Goal: Contribute content: Contribute content

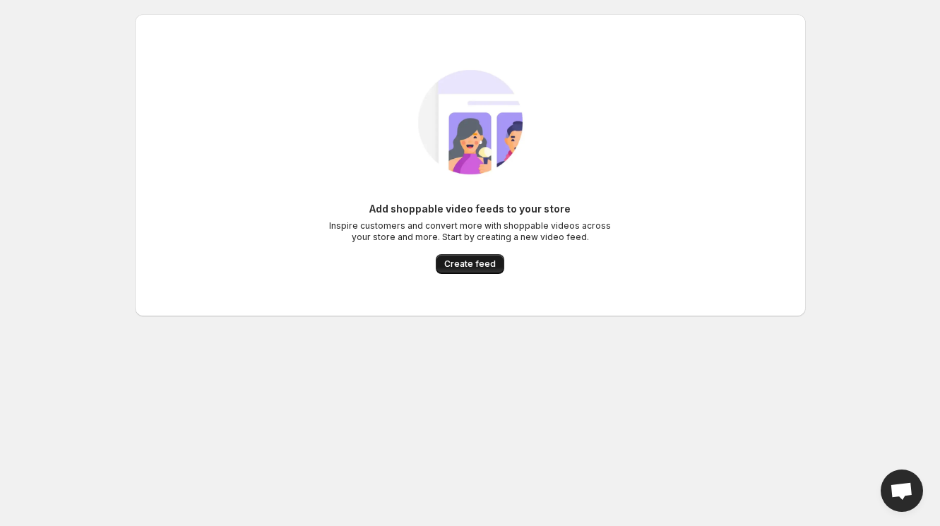
click at [473, 264] on span "Create feed" at bounding box center [470, 264] width 52 height 11
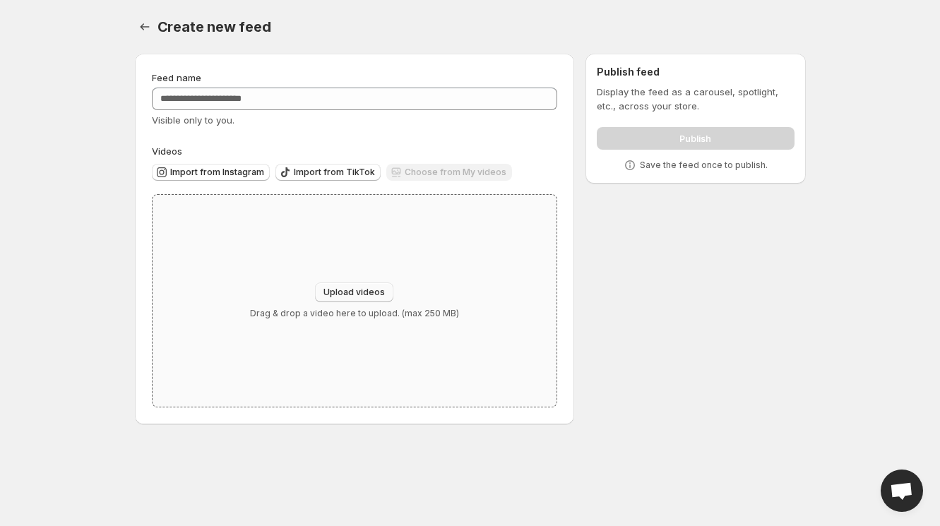
click at [351, 292] on span "Upload videos" at bounding box center [354, 292] width 61 height 11
type input "**********"
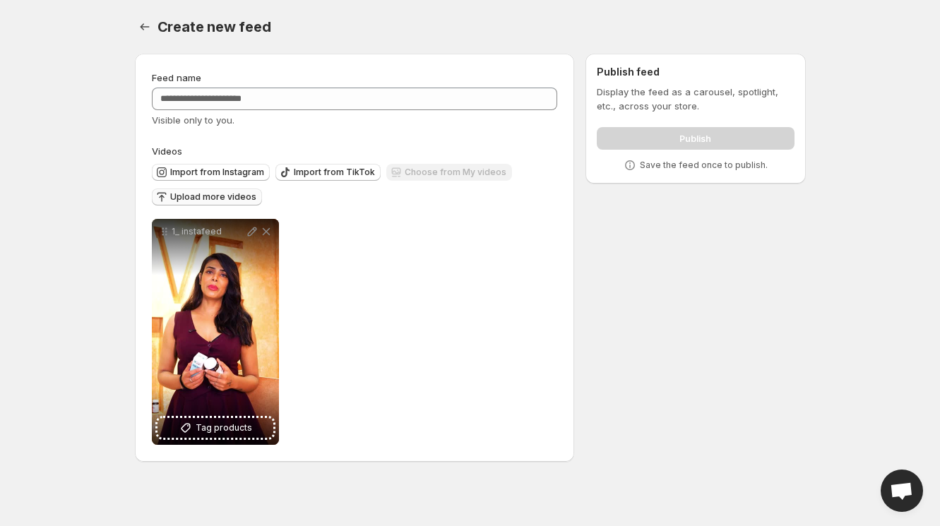
click at [240, 199] on span "Upload more videos" at bounding box center [213, 196] width 86 height 11
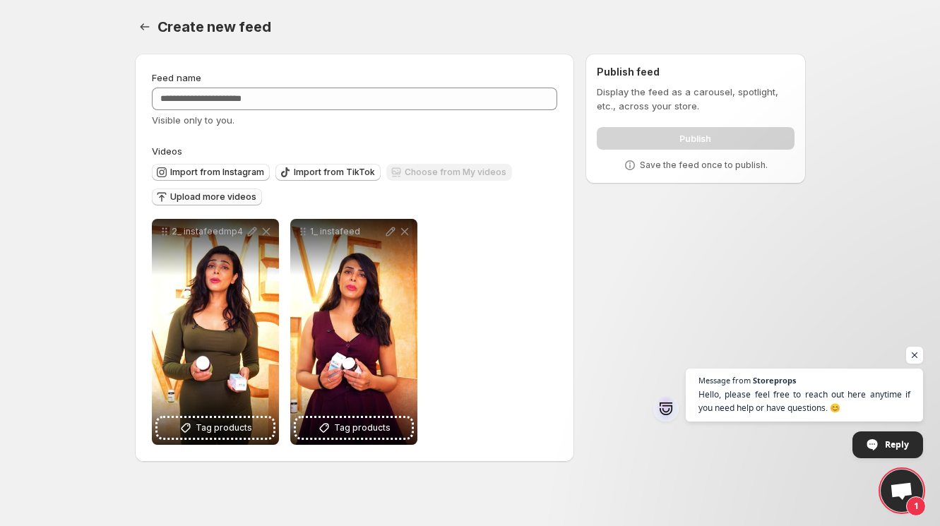
click at [214, 201] on span "Upload more videos" at bounding box center [213, 196] width 86 height 11
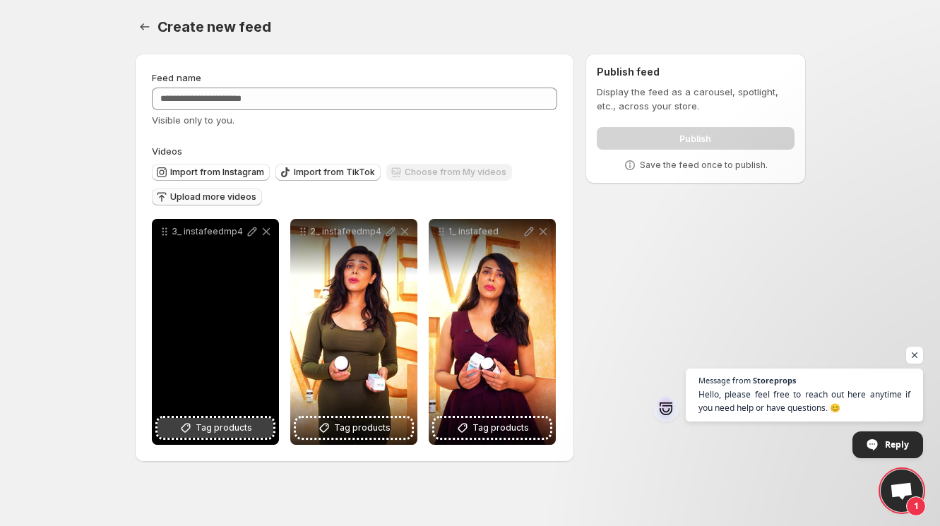
click at [236, 436] on button "Tag products" at bounding box center [216, 428] width 116 height 20
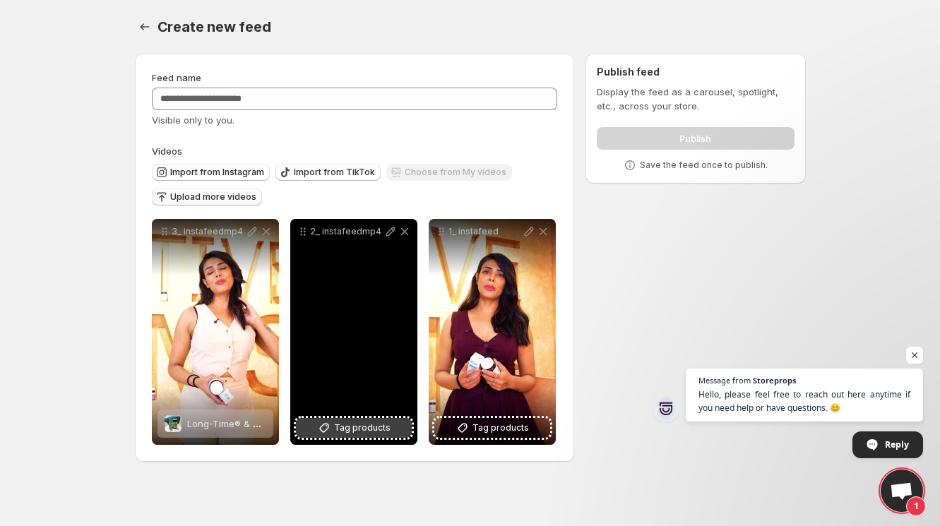
click at [356, 430] on span "Tag products" at bounding box center [362, 428] width 57 height 14
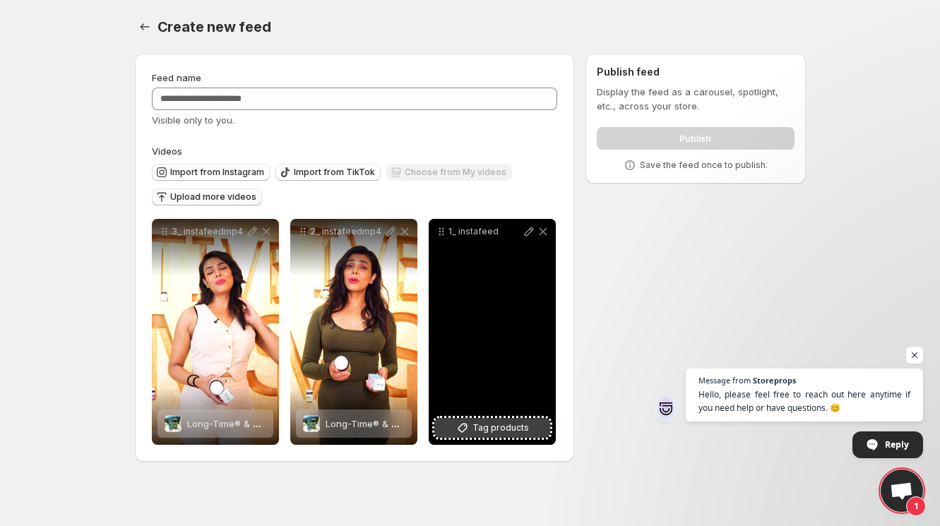
click at [469, 431] on icon at bounding box center [463, 428] width 14 height 14
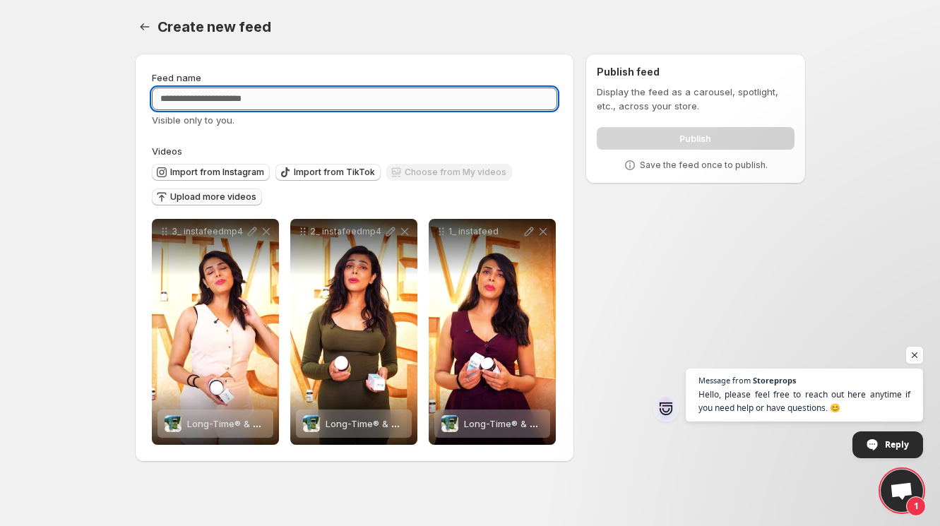
click at [199, 101] on input "Feed name" at bounding box center [355, 99] width 406 height 23
click at [196, 34] on span "Create new feed" at bounding box center [215, 26] width 114 height 17
click at [337, 101] on input "**********" at bounding box center [355, 99] width 406 height 23
type input "**********"
click at [391, 54] on div "**********" at bounding box center [355, 258] width 440 height 408
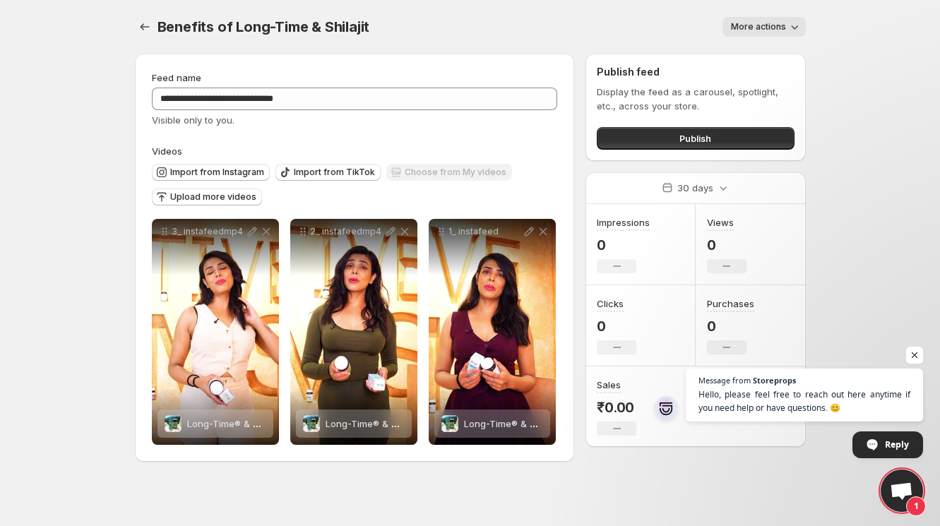
click at [914, 355] on span "Open chat" at bounding box center [915, 356] width 18 height 18
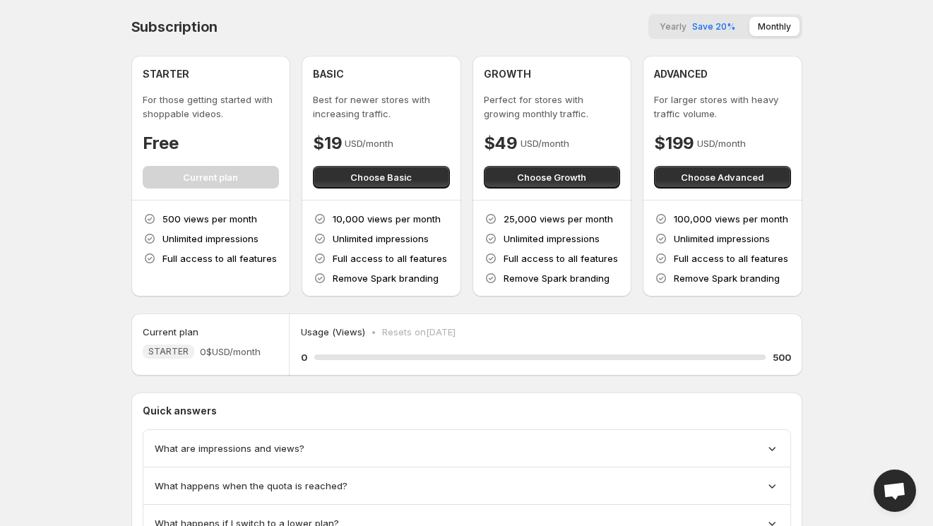
scroll to position [67, 0]
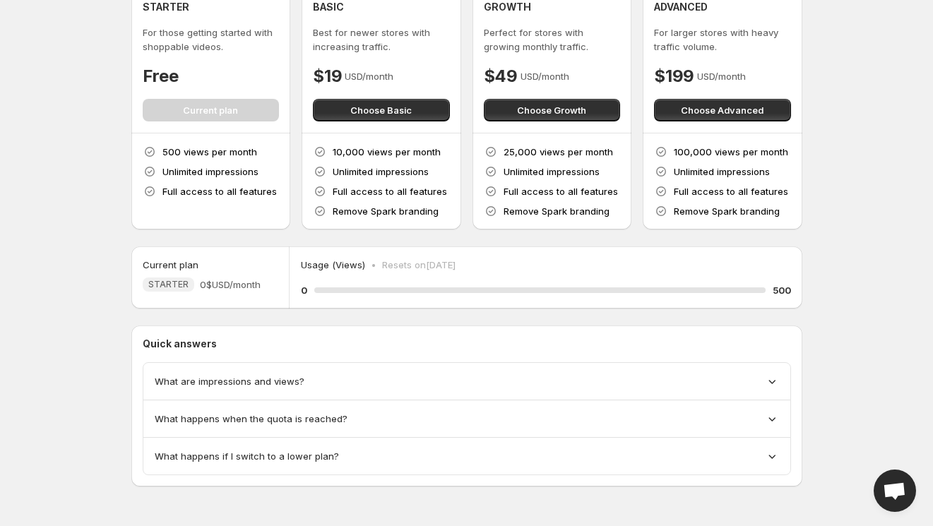
click at [294, 427] on div "What happens when the quota is reached?" at bounding box center [466, 419] width 647 height 37
click at [768, 417] on icon at bounding box center [772, 419] width 14 height 14
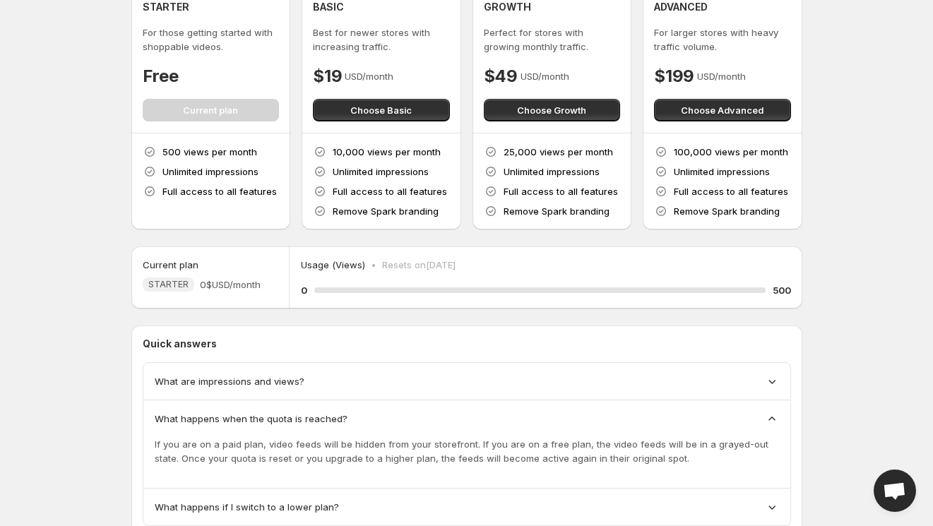
scroll to position [118, 0]
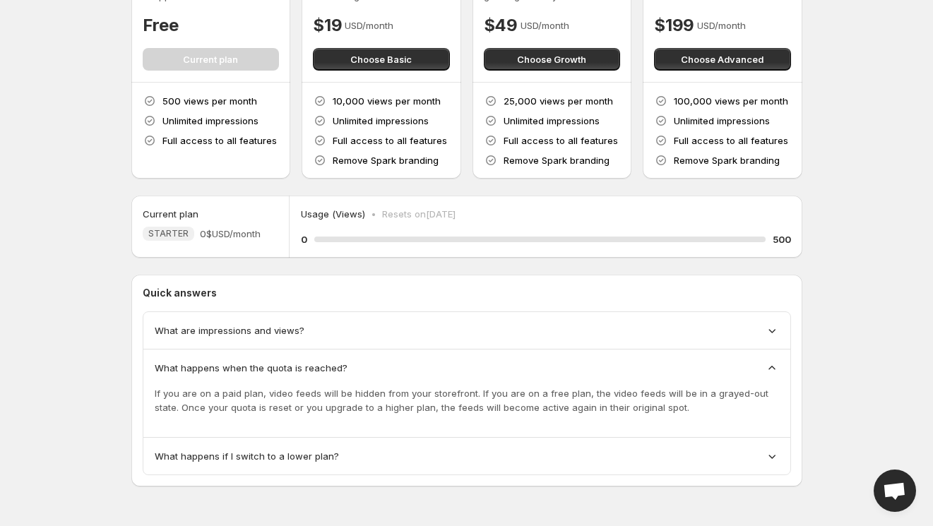
click at [367, 461] on div "What happens if I switch to a lower plan?" at bounding box center [467, 456] width 625 height 14
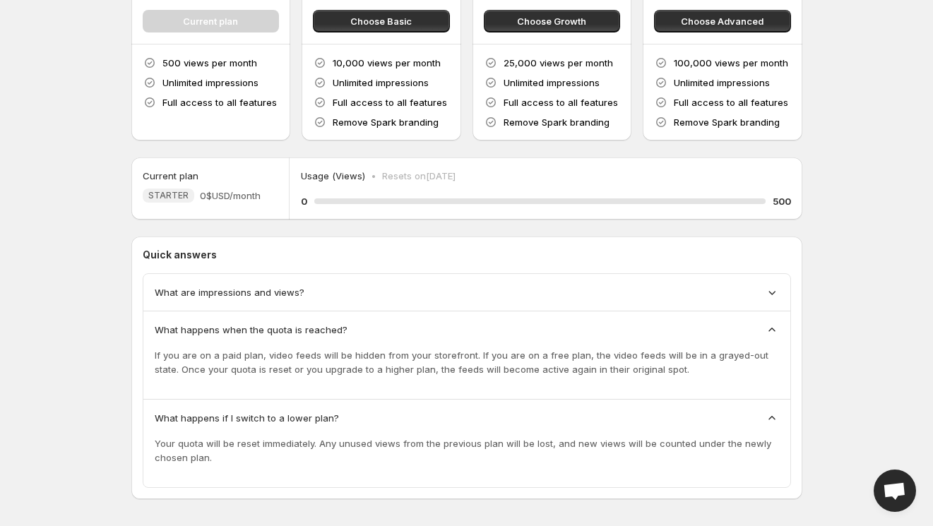
scroll to position [169, 0]
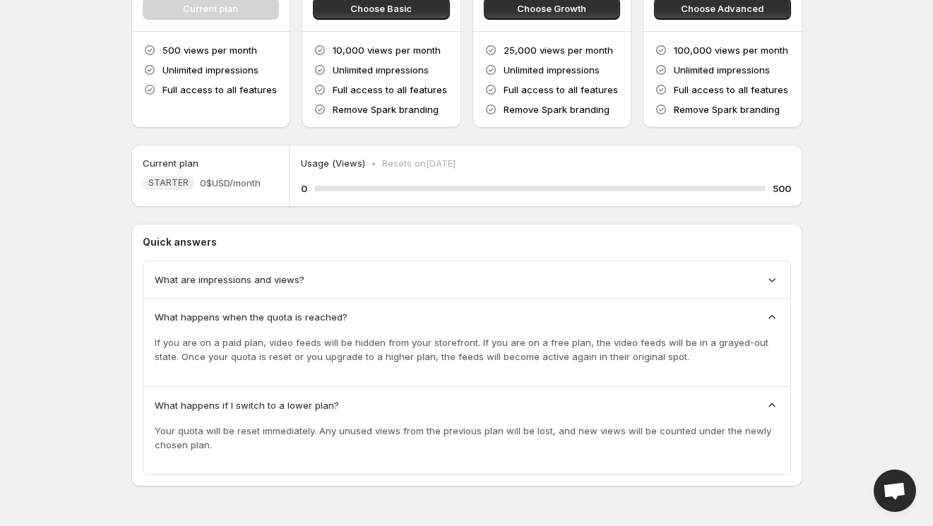
click at [379, 398] on div "What happens if I switch to a lower plan?" at bounding box center [467, 405] width 625 height 14
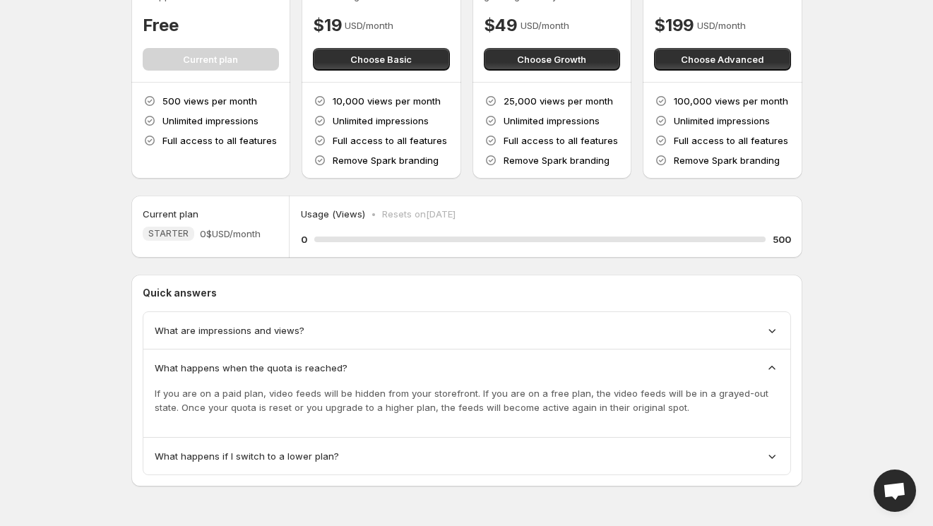
click at [400, 362] on div "What happens when the quota is reached?" at bounding box center [467, 368] width 625 height 14
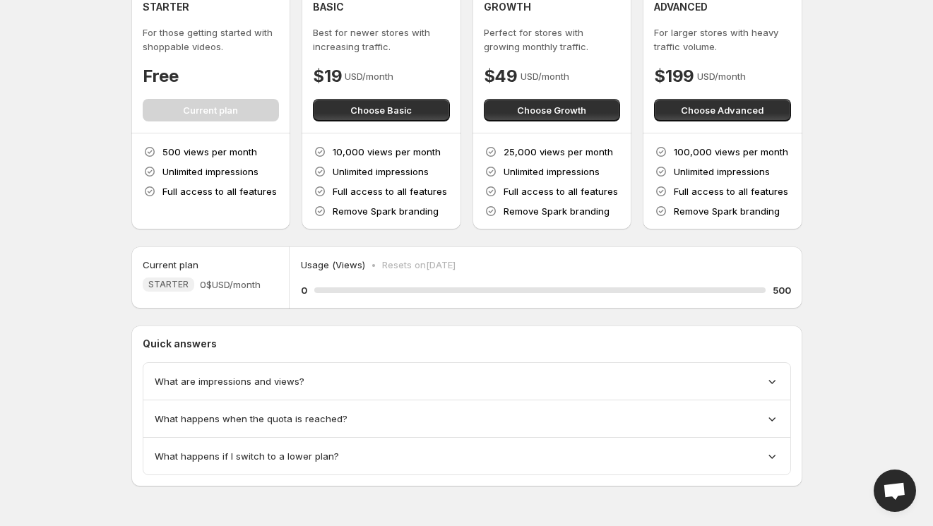
scroll to position [0, 0]
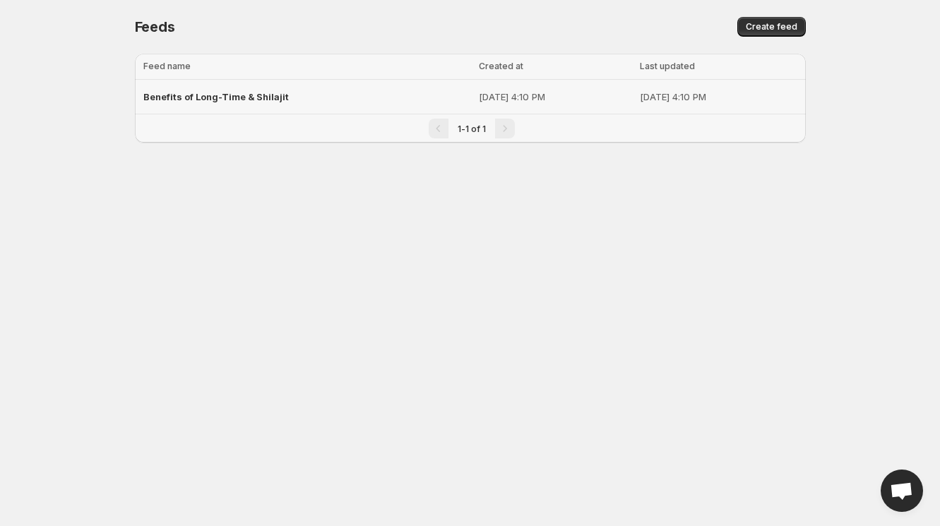
click at [224, 95] on span "Benefits of Long-Time & Shilajit" at bounding box center [216, 96] width 146 height 11
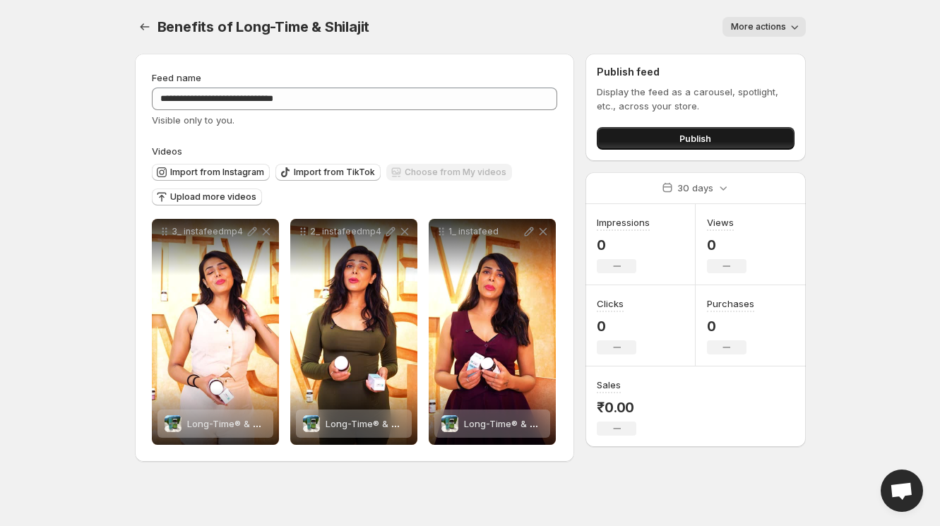
click at [625, 137] on button "Publish" at bounding box center [695, 138] width 197 height 23
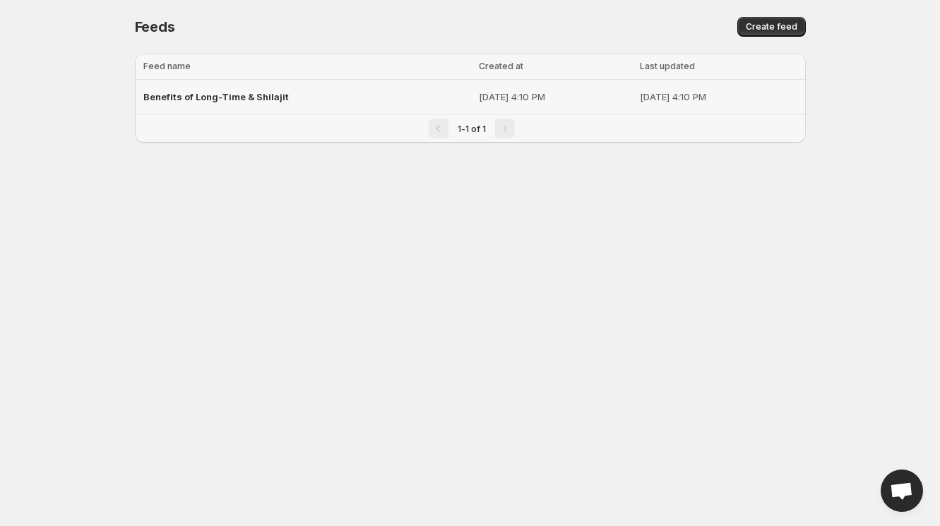
click at [391, 81] on td "Benefits of Long-Time & Shilajit" at bounding box center [305, 97] width 340 height 35
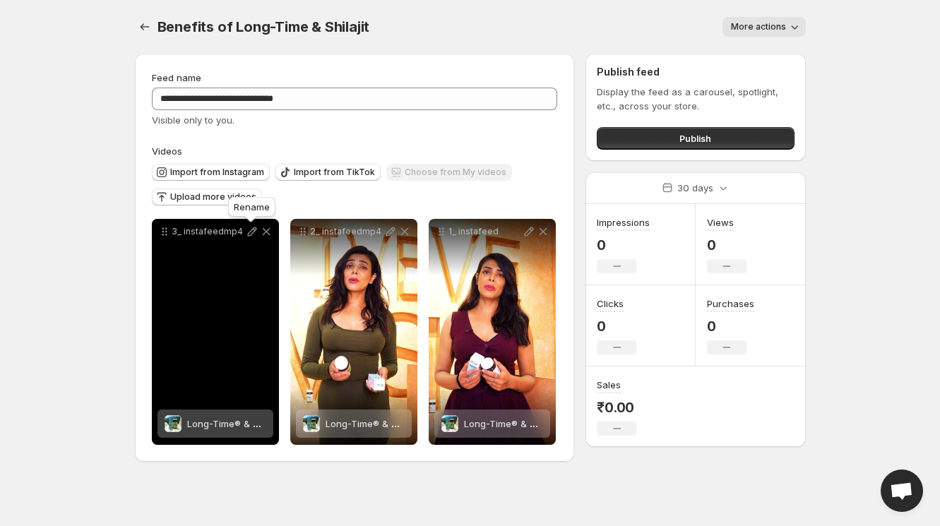
click at [249, 230] on icon at bounding box center [252, 232] width 14 height 14
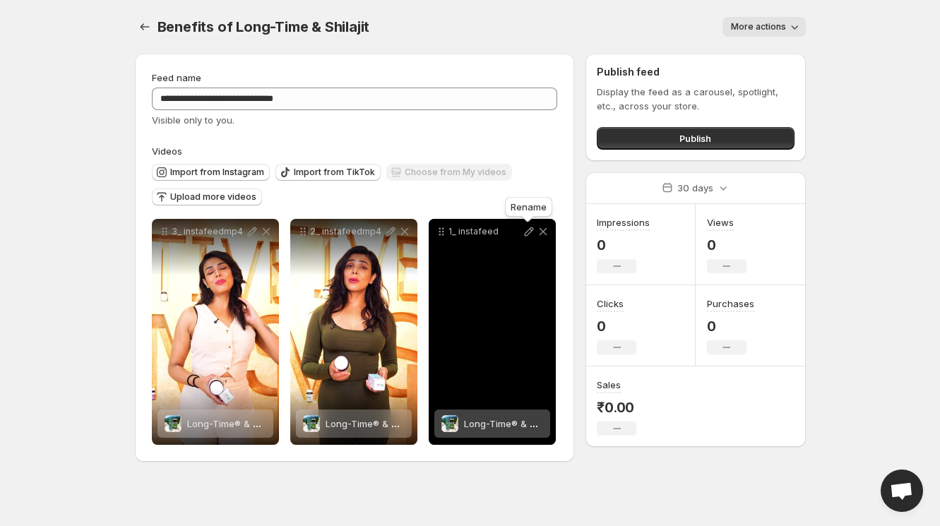
click at [526, 232] on icon at bounding box center [528, 232] width 9 height 9
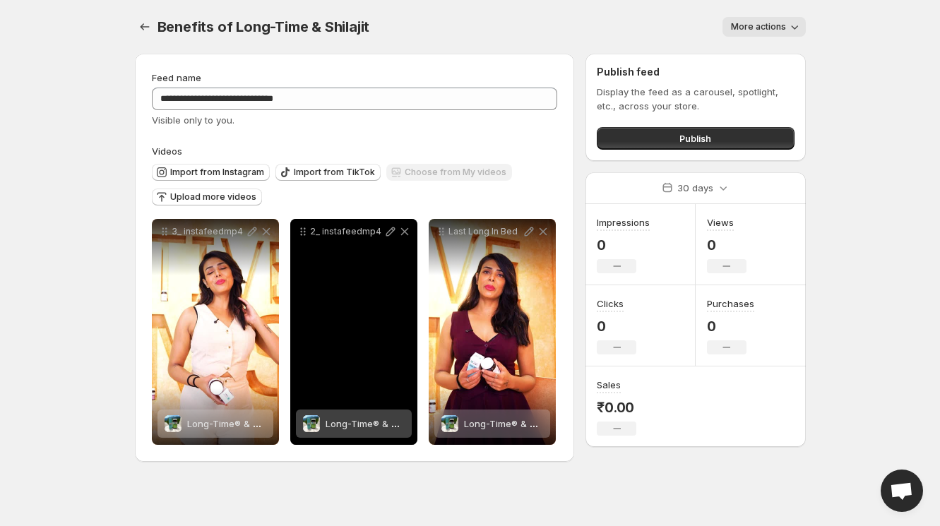
click at [388, 230] on icon at bounding box center [391, 232] width 14 height 14
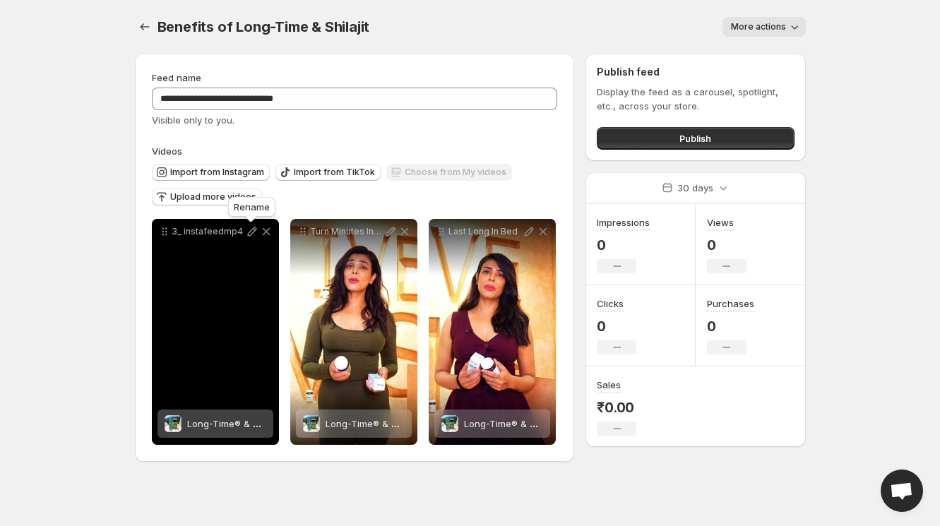
click at [247, 230] on icon at bounding box center [252, 232] width 14 height 14
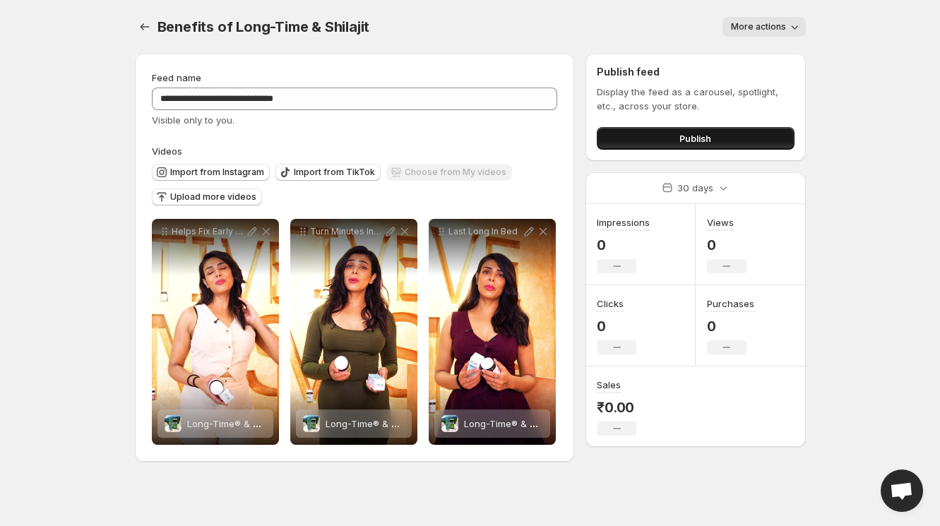
click at [656, 139] on button "Publish" at bounding box center [695, 138] width 197 height 23
click at [678, 141] on button "Publish" at bounding box center [695, 138] width 197 height 23
click at [695, 138] on span "Publish" at bounding box center [696, 138] width 32 height 14
click at [664, 149] on button "Publish" at bounding box center [695, 138] width 197 height 23
click at [667, 136] on button "Publish" at bounding box center [695, 138] width 197 height 23
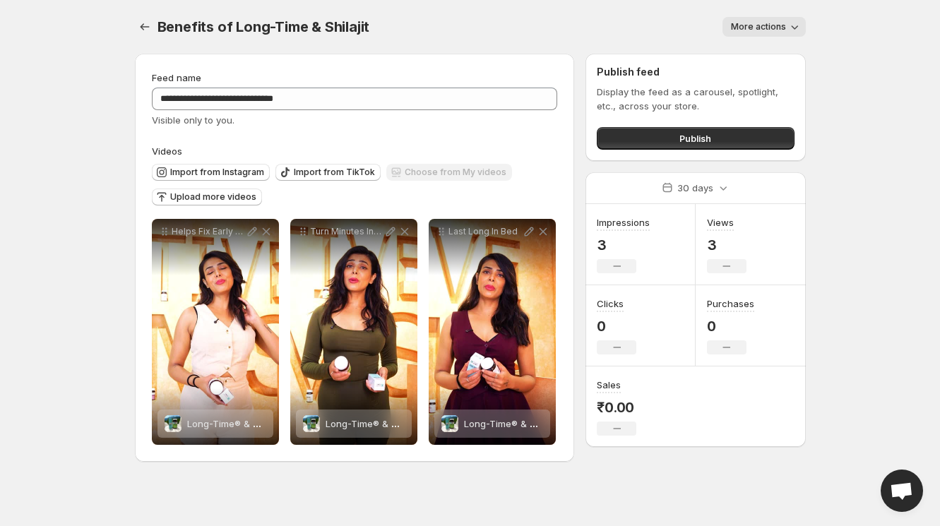
click at [792, 31] on icon "button" at bounding box center [795, 27] width 14 height 14
click at [584, 16] on div "Benefits of Long-Time & Shilajit. This page is ready Benefits of Long-Time & Sh…" at bounding box center [470, 27] width 671 height 54
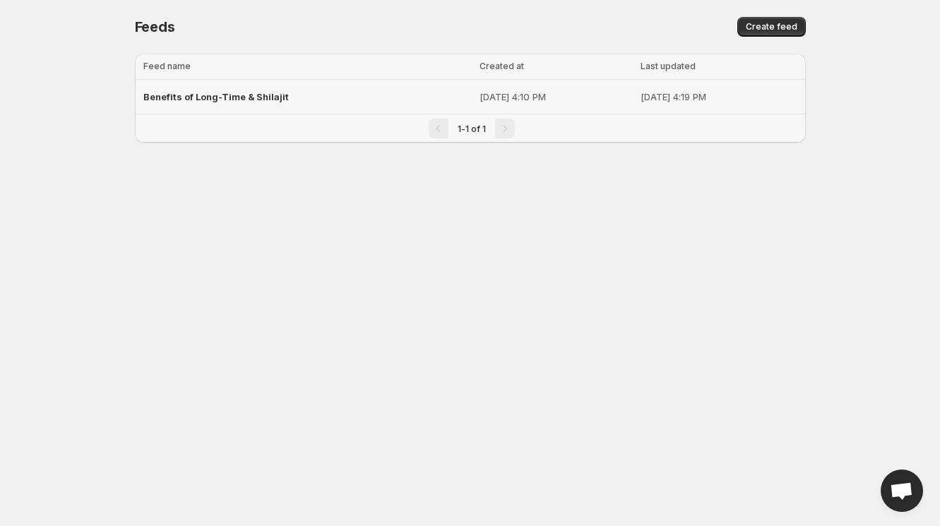
click at [500, 85] on td "[DATE] 4:10 PM" at bounding box center [555, 97] width 161 height 35
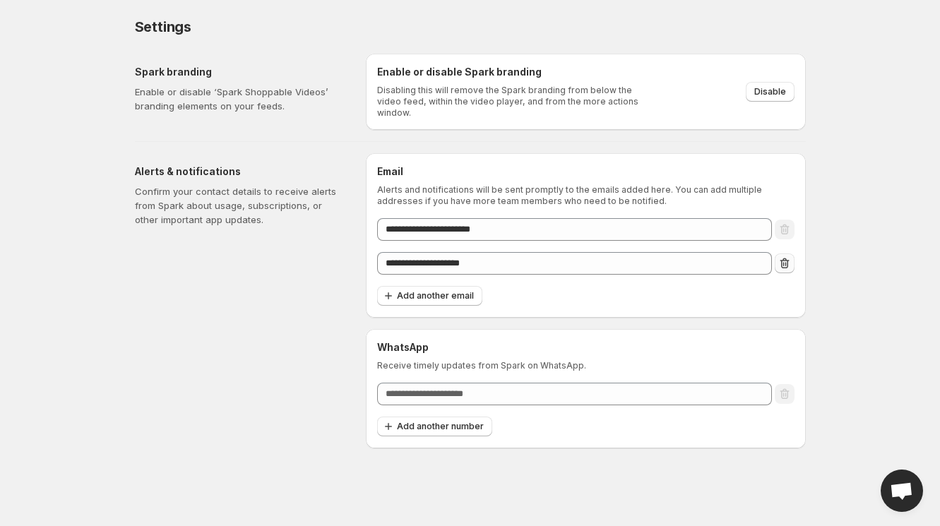
click at [784, 256] on icon "Remove email" at bounding box center [785, 263] width 14 height 14
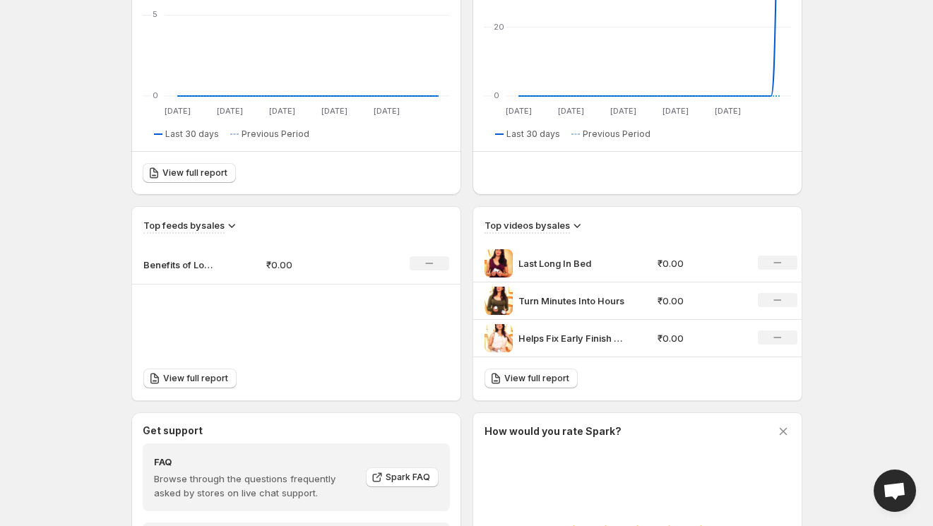
scroll to position [300, 0]
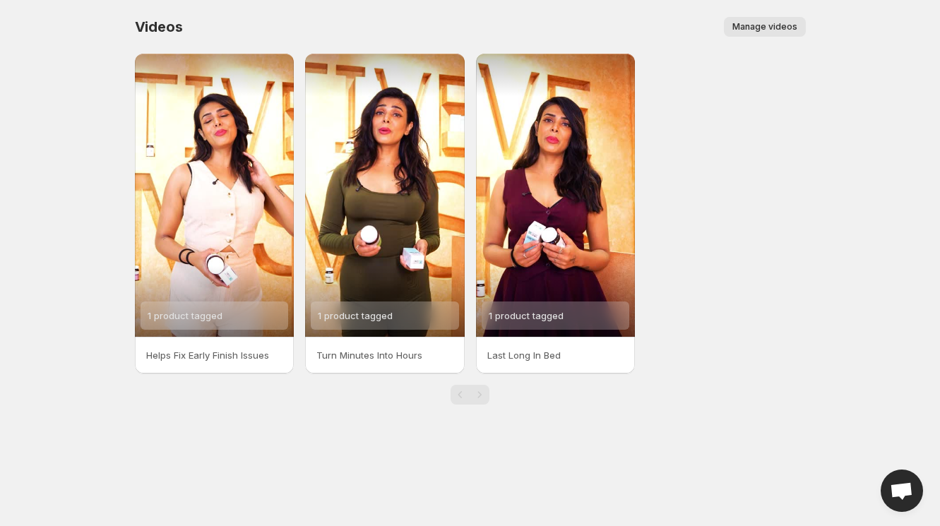
click at [739, 23] on span "Manage videos" at bounding box center [765, 26] width 65 height 11
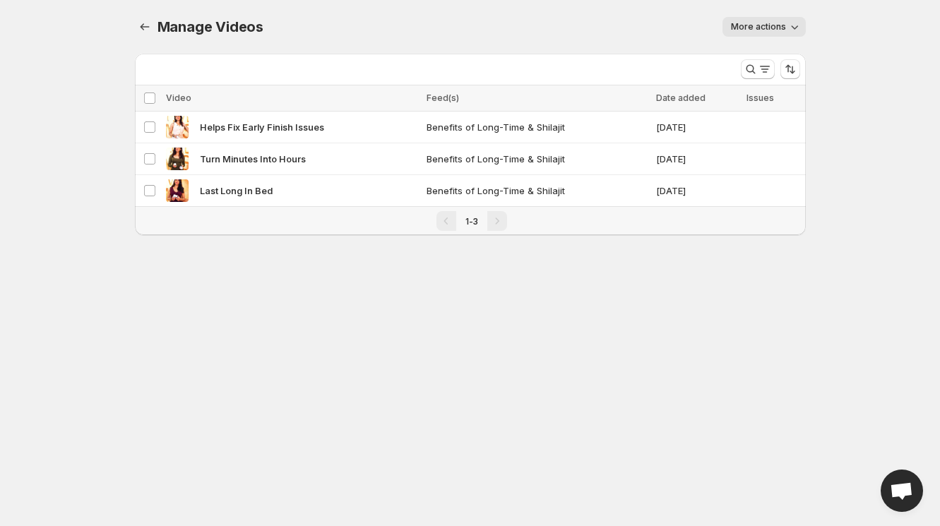
click at [755, 98] on span "Issues" at bounding box center [761, 98] width 28 height 11
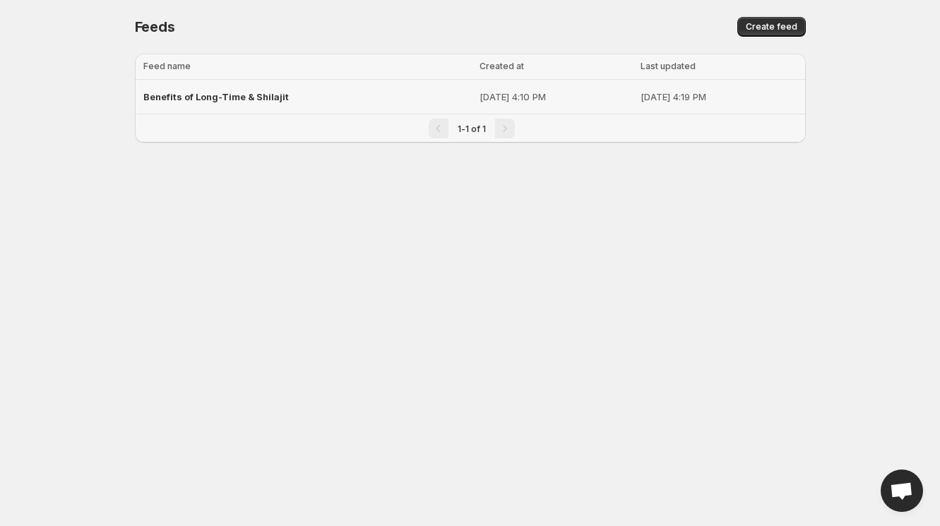
click at [268, 95] on span "Benefits of Long-Time & Shilajit" at bounding box center [216, 96] width 146 height 11
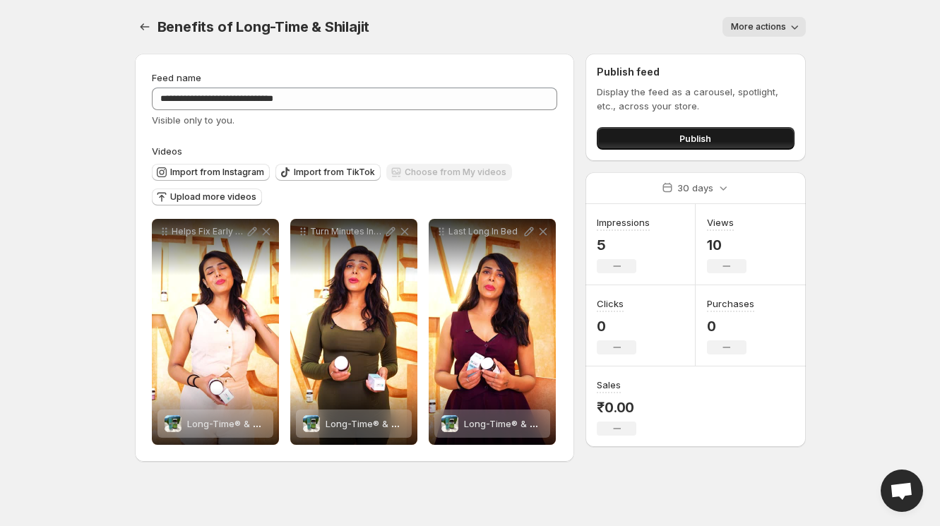
click at [652, 141] on button "Publish" at bounding box center [695, 138] width 197 height 23
click at [146, 23] on icon "Settings" at bounding box center [145, 27] width 14 height 14
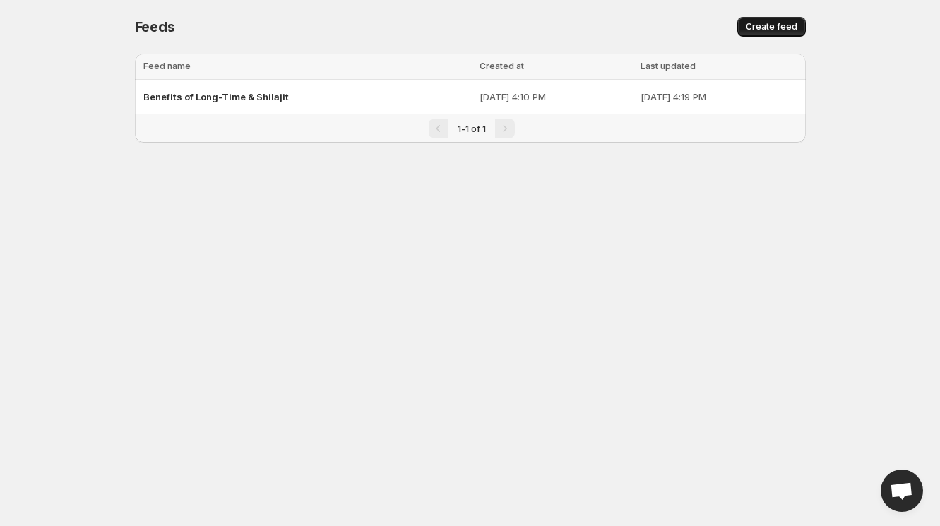
click at [787, 27] on span "Create feed" at bounding box center [772, 26] width 52 height 11
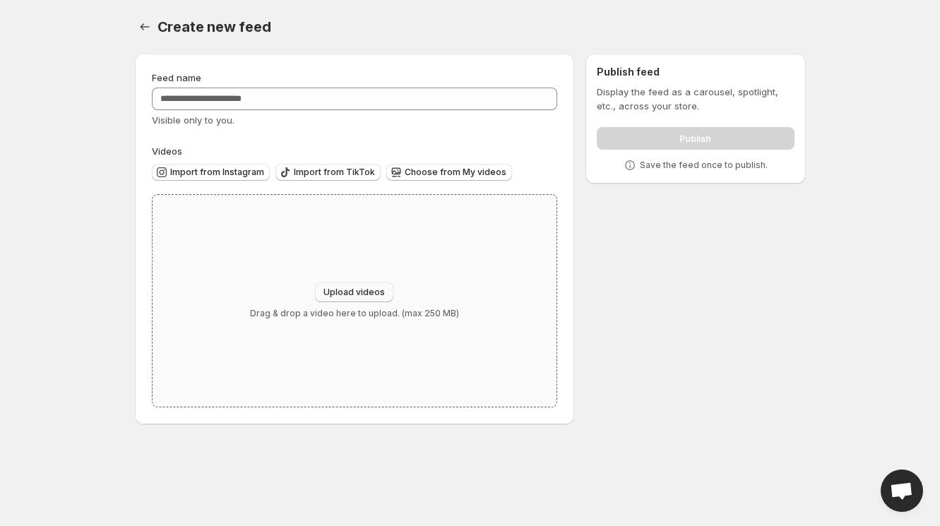
click at [345, 293] on span "Upload videos" at bounding box center [354, 292] width 61 height 11
type input "**********"
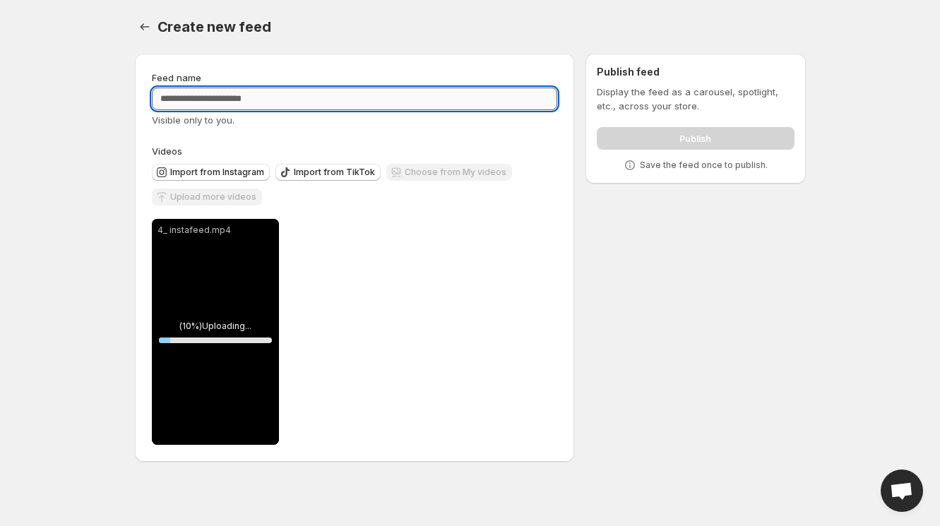
click at [261, 100] on input "Feed name" at bounding box center [355, 99] width 406 height 23
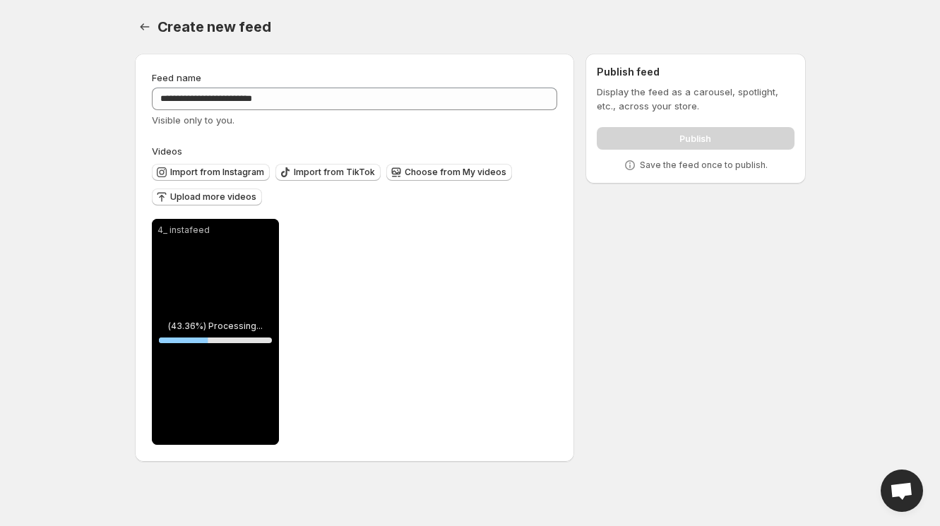
click at [322, 42] on div "Create new feed. This page is ready Create new feed" at bounding box center [470, 27] width 671 height 54
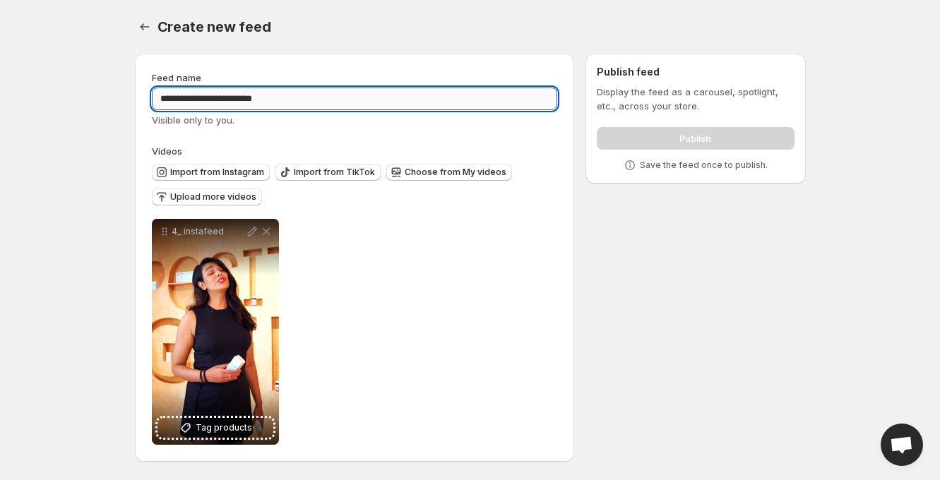
drag, startPoint x: 209, startPoint y: 98, endPoint x: 363, endPoint y: 98, distance: 154.0
click at [363, 98] on input "**********" at bounding box center [355, 99] width 406 height 23
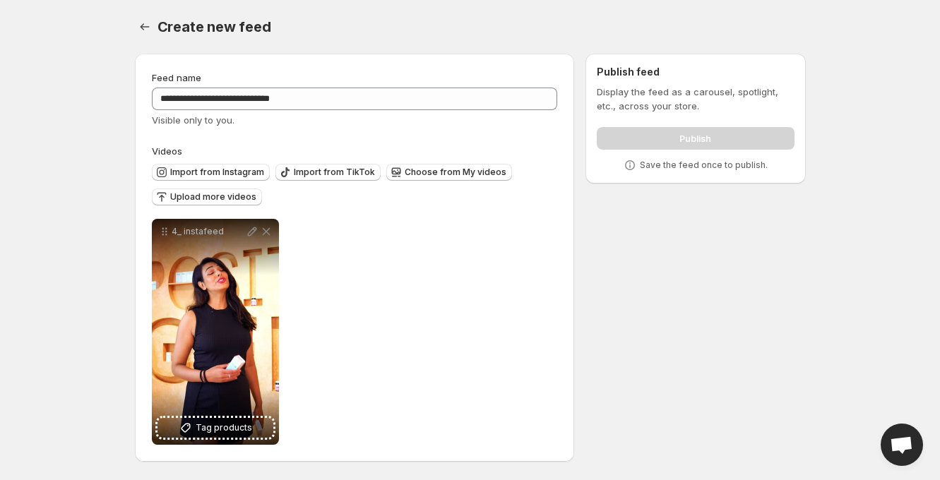
click at [384, 66] on div "**********" at bounding box center [355, 258] width 440 height 408
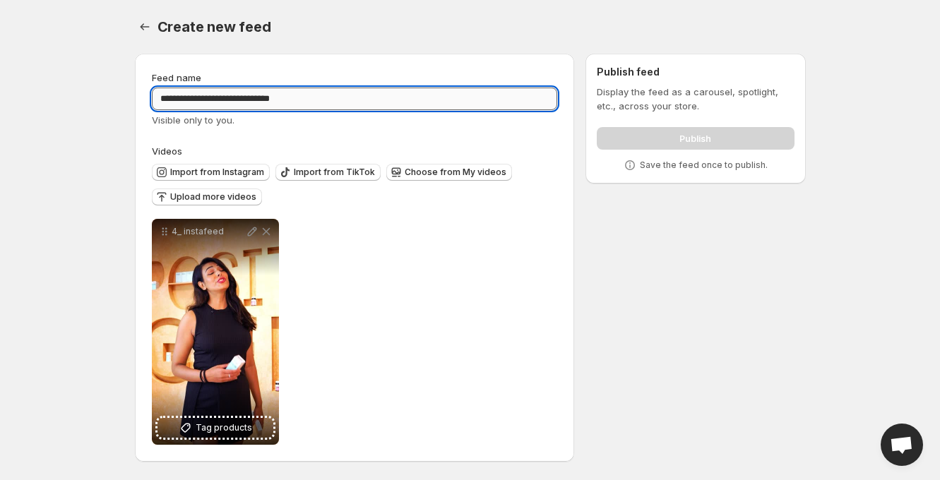
click at [304, 105] on input "**********" at bounding box center [355, 99] width 406 height 23
paste input "text"
type input "**********"
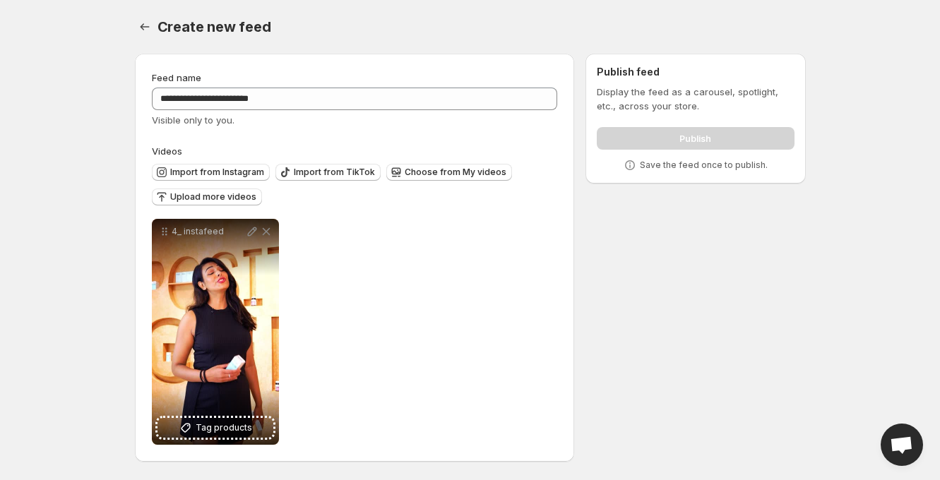
click at [326, 10] on div "Create new feed. This page is ready Create new feed" at bounding box center [470, 27] width 671 height 54
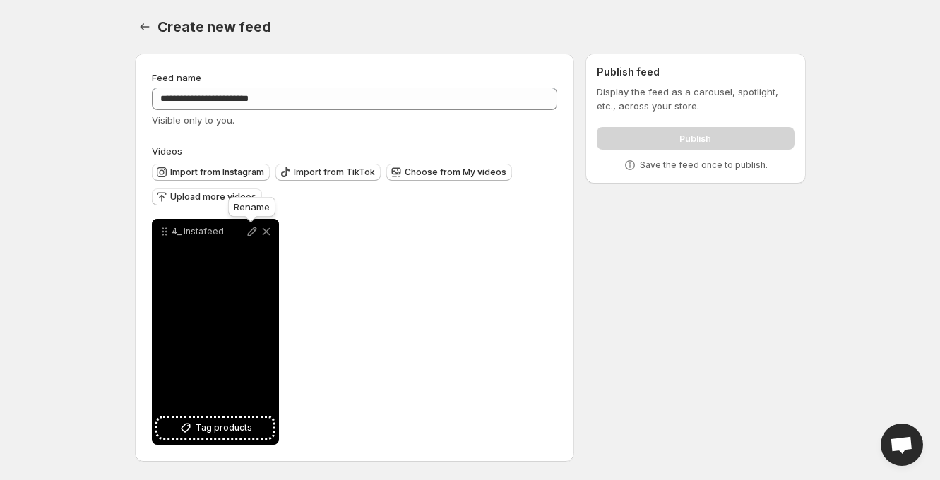
click at [247, 234] on icon at bounding box center [252, 232] width 14 height 14
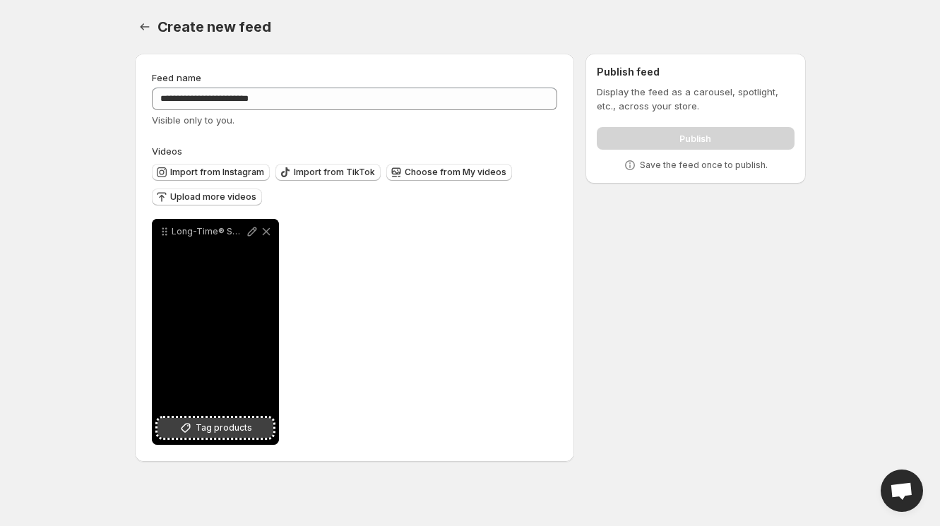
click at [235, 430] on span "Tag products" at bounding box center [224, 428] width 57 height 14
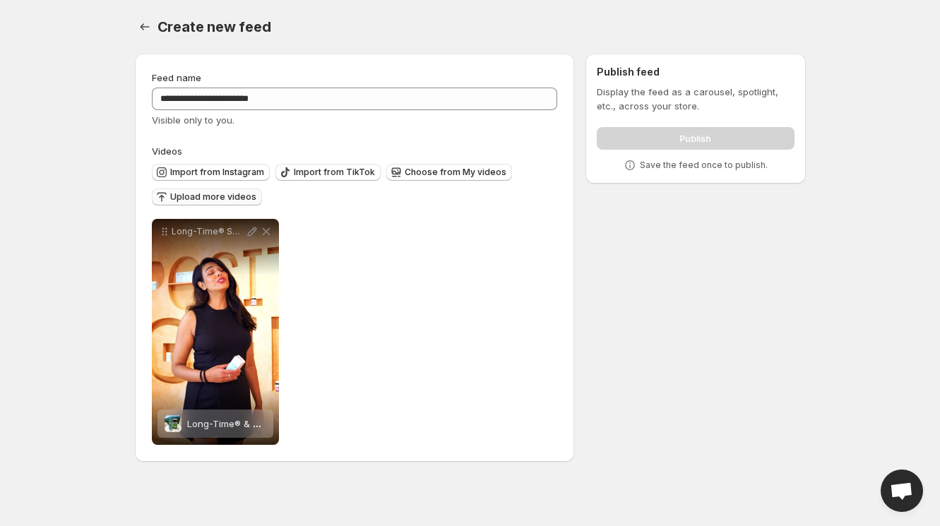
click at [223, 199] on span "Upload more videos" at bounding box center [213, 196] width 86 height 11
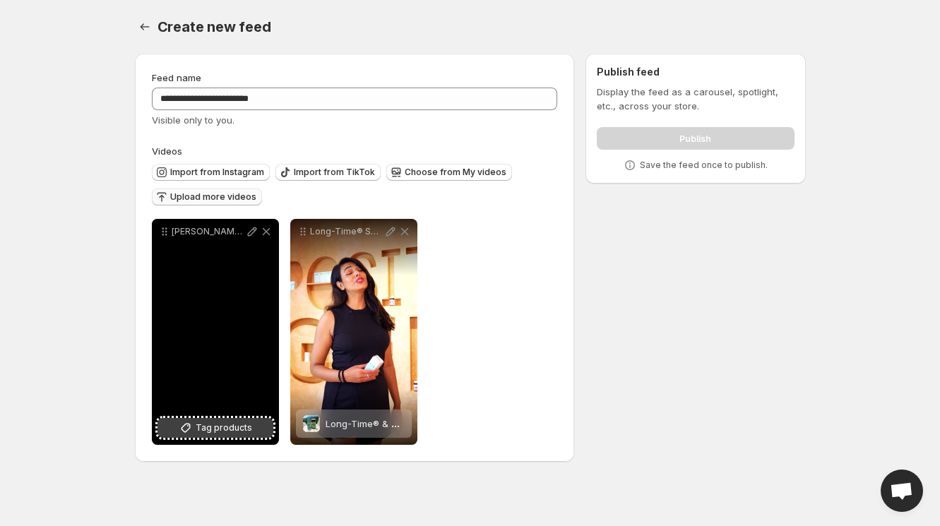
click at [217, 423] on span "Tag products" at bounding box center [224, 428] width 57 height 14
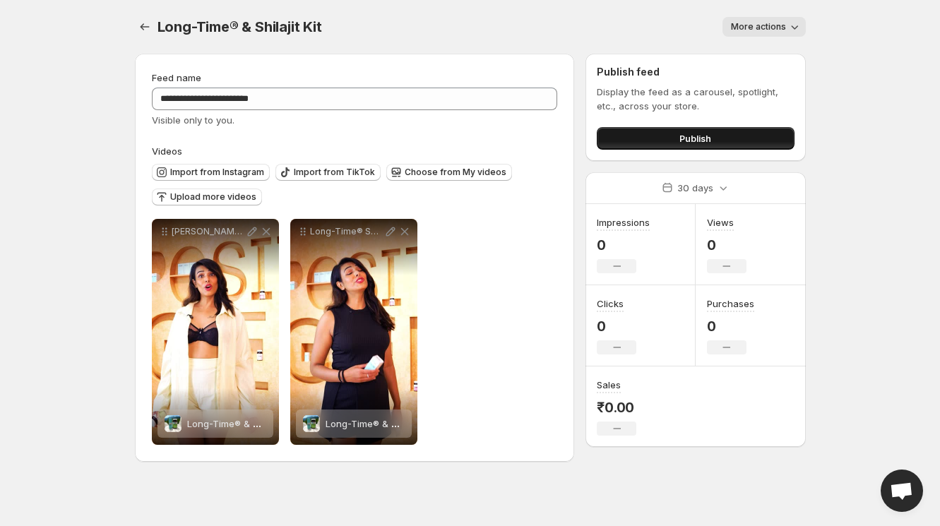
click at [677, 141] on button "Publish" at bounding box center [695, 138] width 197 height 23
click at [660, 134] on button "Publish" at bounding box center [695, 138] width 197 height 23
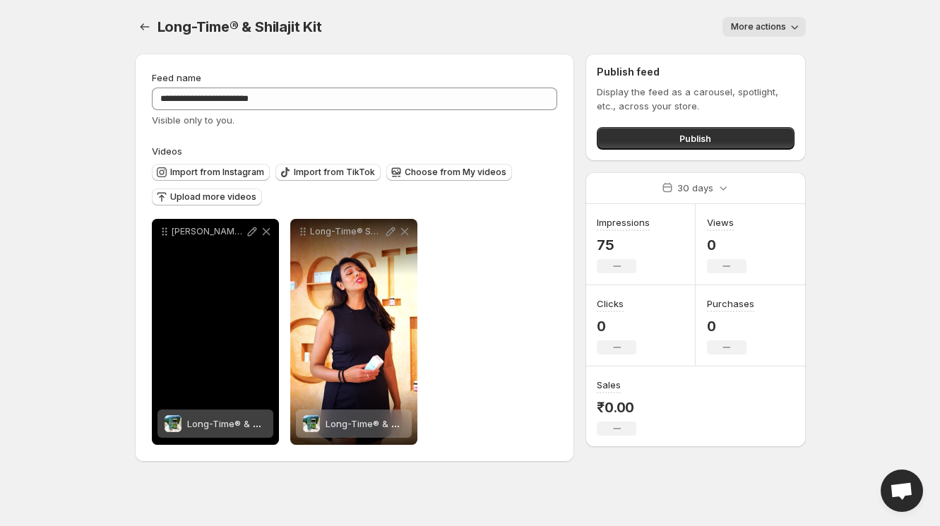
click at [253, 235] on icon at bounding box center [252, 232] width 14 height 14
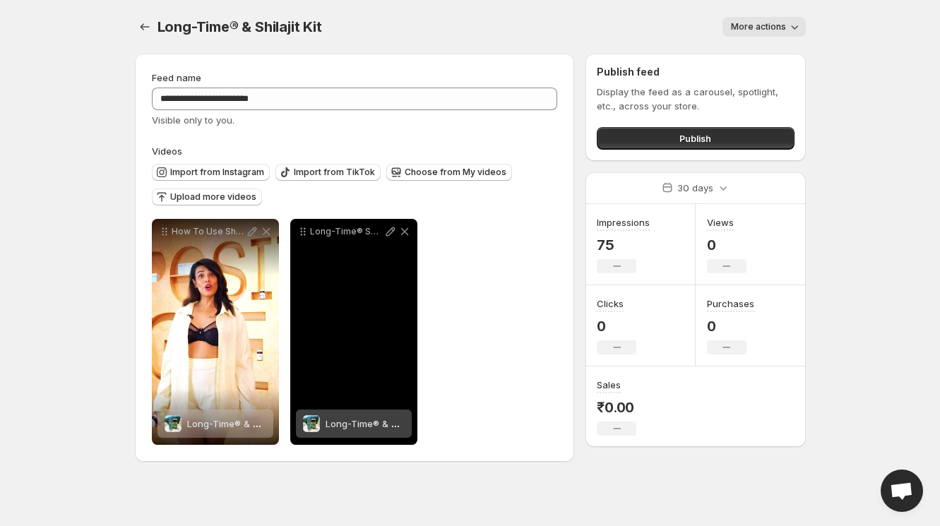
click at [392, 232] on icon at bounding box center [390, 232] width 9 height 9
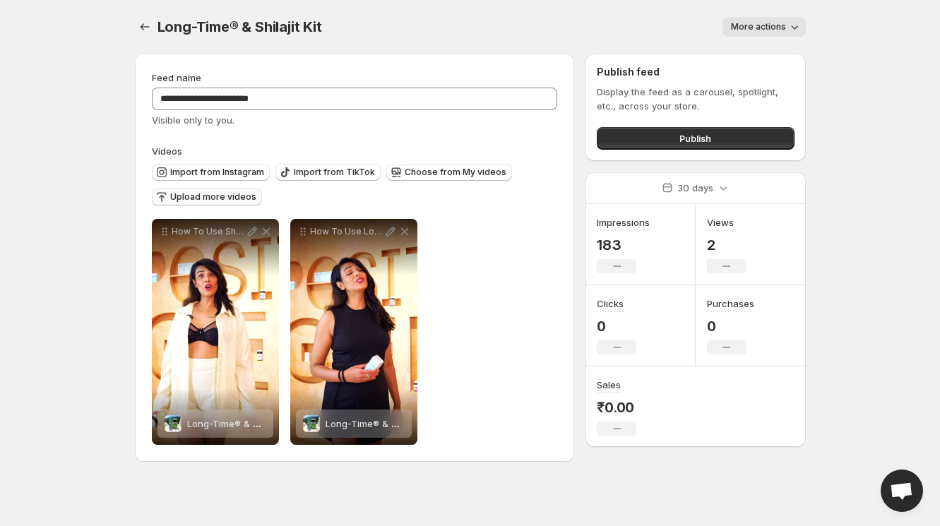
click at [228, 201] on span "Upload more videos" at bounding box center [213, 196] width 86 height 11
click at [145, 22] on icon "Settings" at bounding box center [145, 27] width 14 height 14
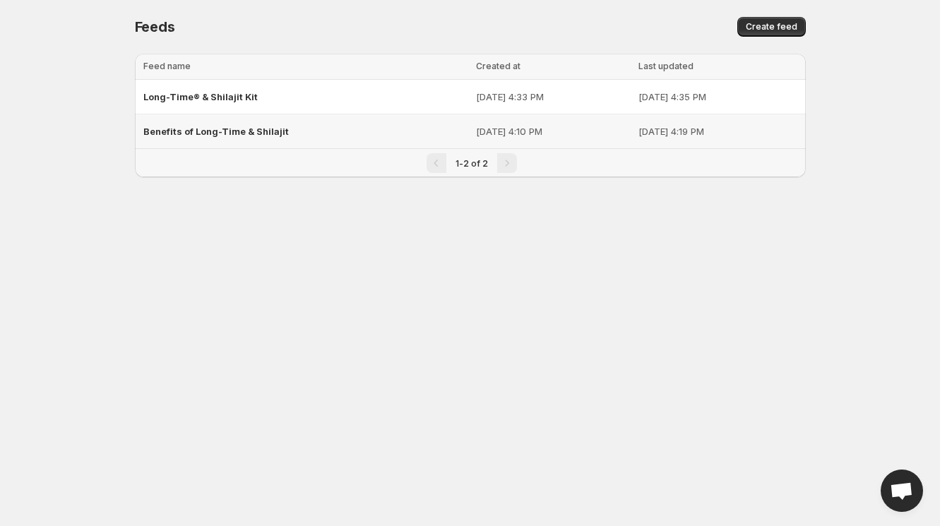
click at [247, 138] on div "Benefits of Long-Time & Shilajit" at bounding box center [305, 131] width 324 height 25
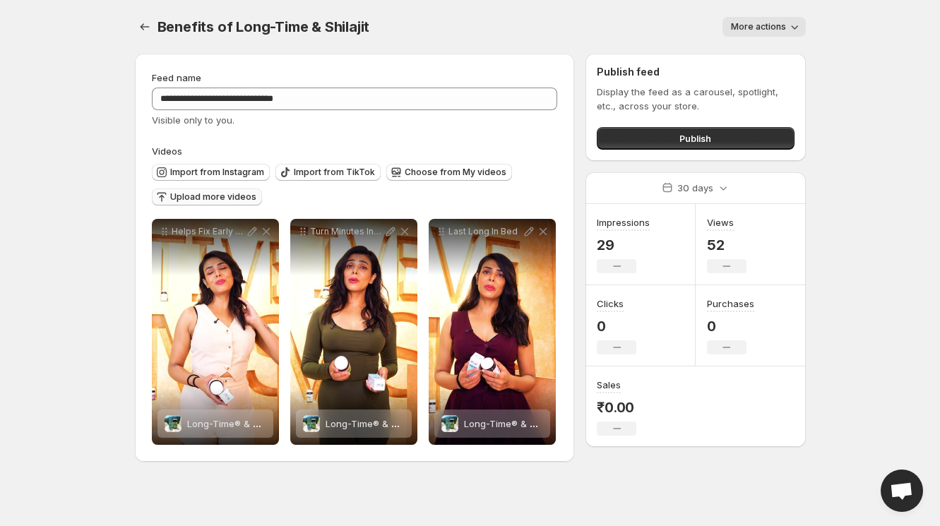
click at [219, 200] on span "Upload more videos" at bounding box center [213, 196] width 86 height 11
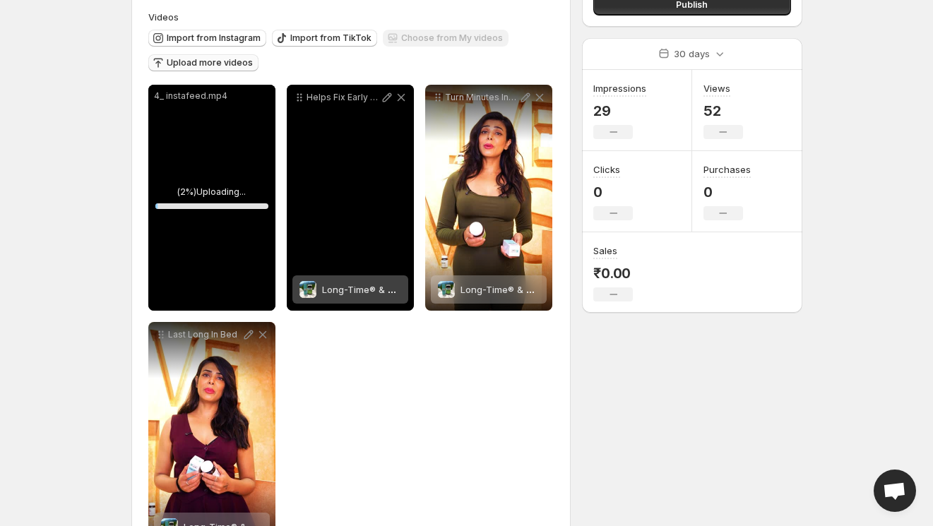
scroll to position [148, 0]
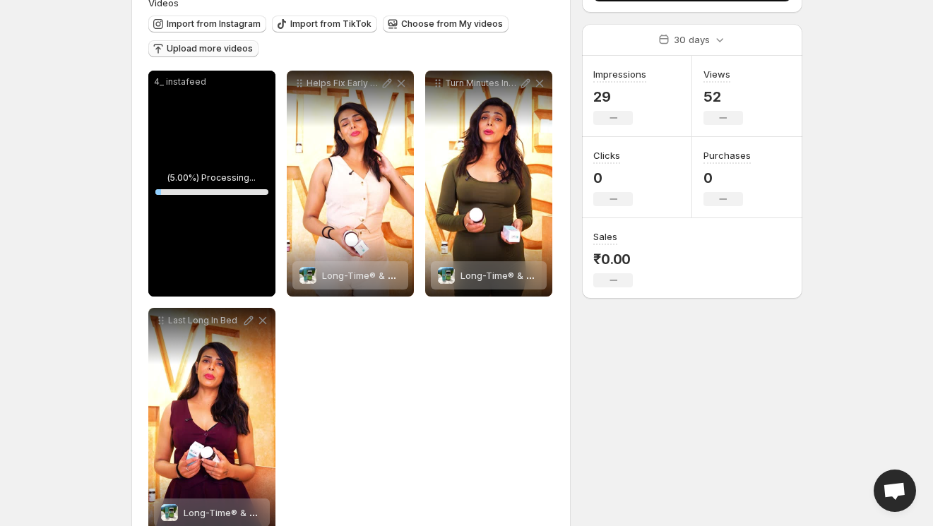
click at [228, 49] on span "Upload more videos" at bounding box center [210, 48] width 86 height 11
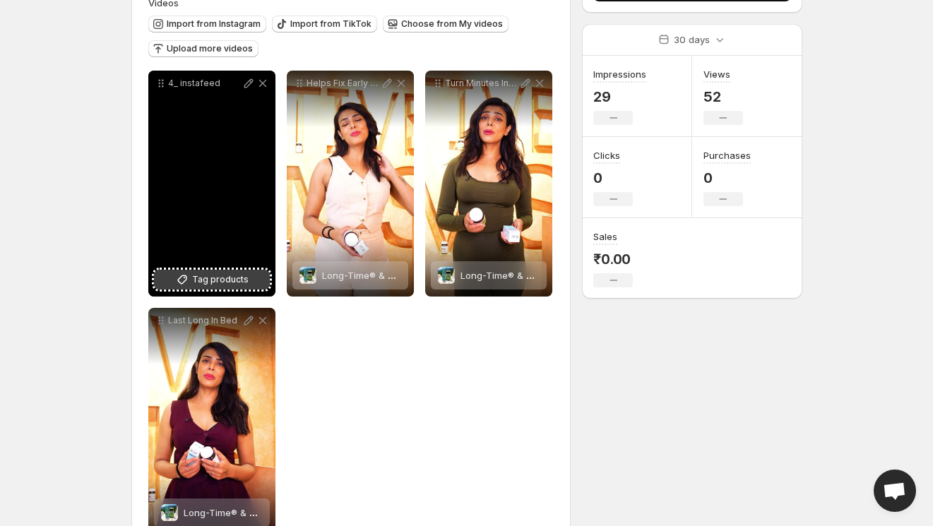
click at [205, 280] on span "Tag products" at bounding box center [220, 280] width 57 height 14
click at [259, 81] on icon at bounding box center [263, 83] width 14 height 14
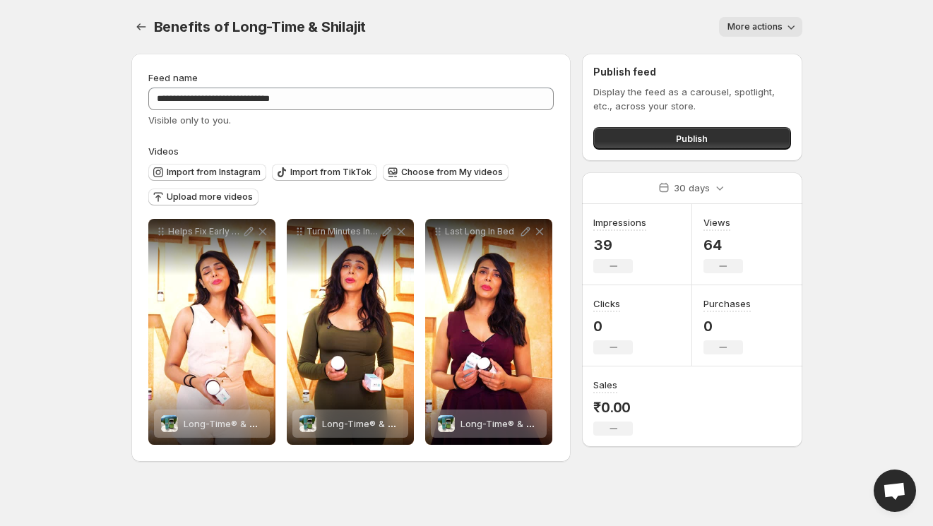
scroll to position [0, 0]
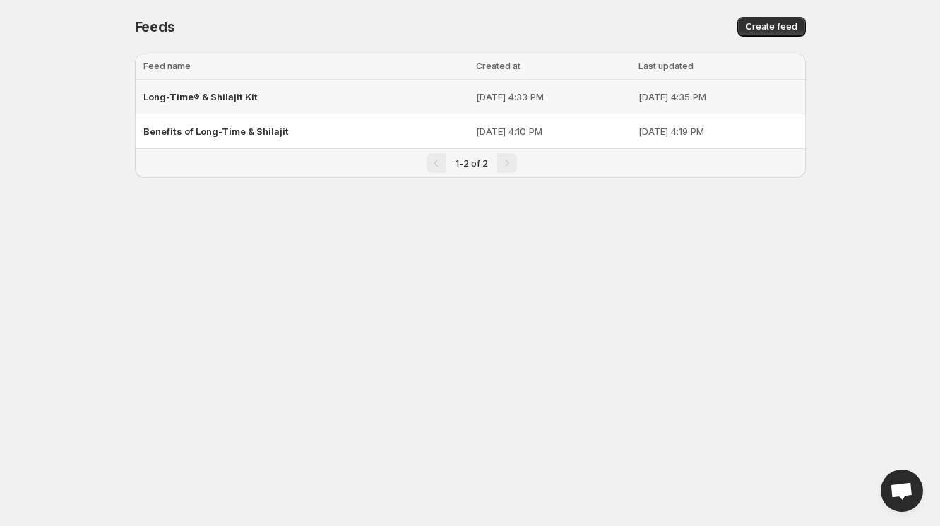
click at [215, 96] on span "Long-Time® & Shilajit Kit" at bounding box center [200, 96] width 114 height 11
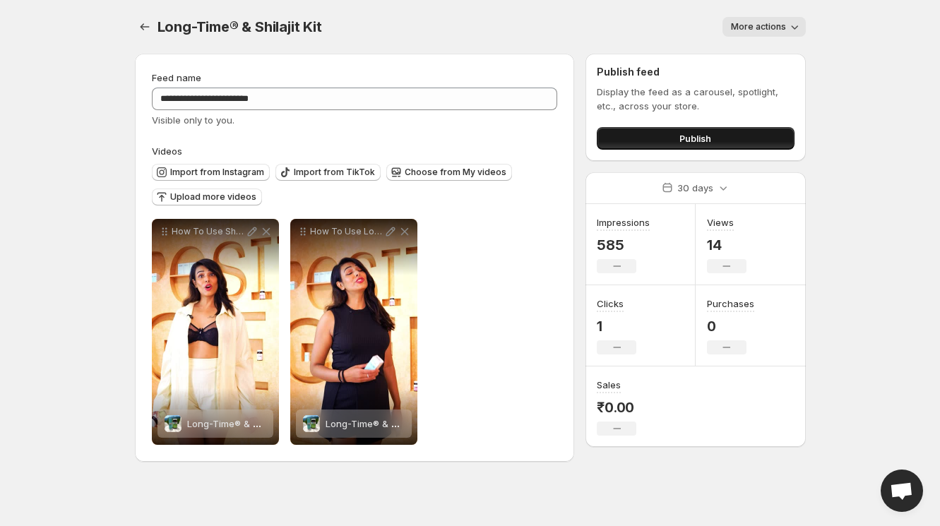
click at [733, 131] on button "Publish" at bounding box center [695, 138] width 197 height 23
click at [146, 23] on icon "Settings" at bounding box center [145, 27] width 14 height 14
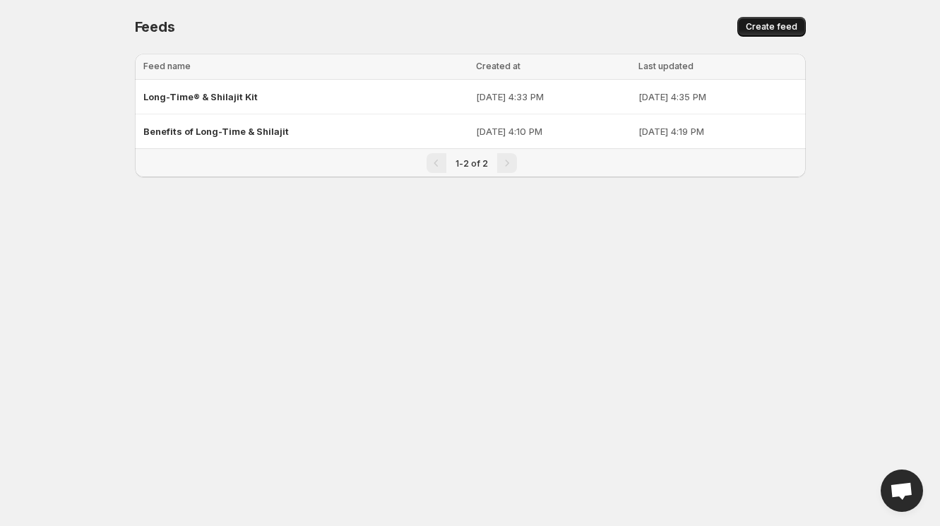
click at [766, 23] on span "Create feed" at bounding box center [772, 26] width 52 height 11
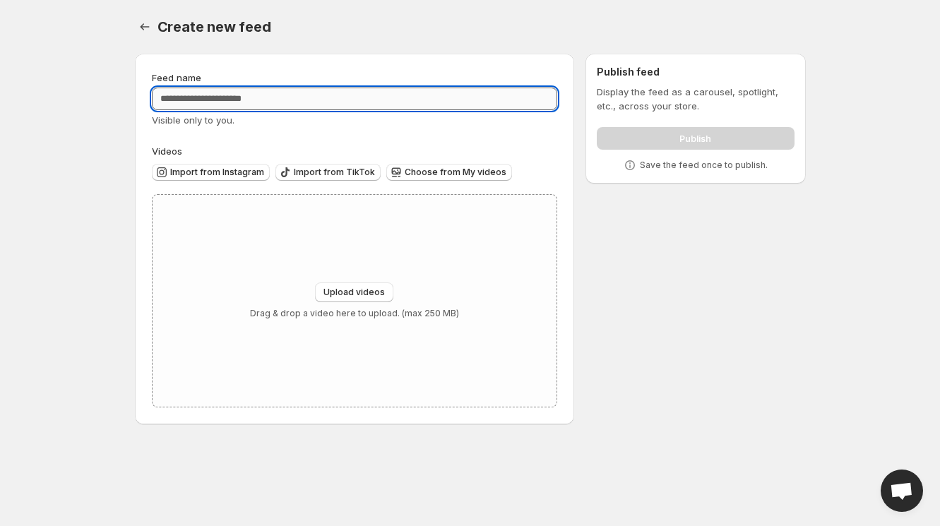
click at [232, 101] on input "Feed name" at bounding box center [355, 99] width 406 height 23
paste input "**********"
click at [161, 98] on input "**********" at bounding box center [355, 99] width 406 height 23
click at [214, 94] on input "**********" at bounding box center [355, 99] width 406 height 23
click at [244, 98] on input "**********" at bounding box center [355, 99] width 406 height 23
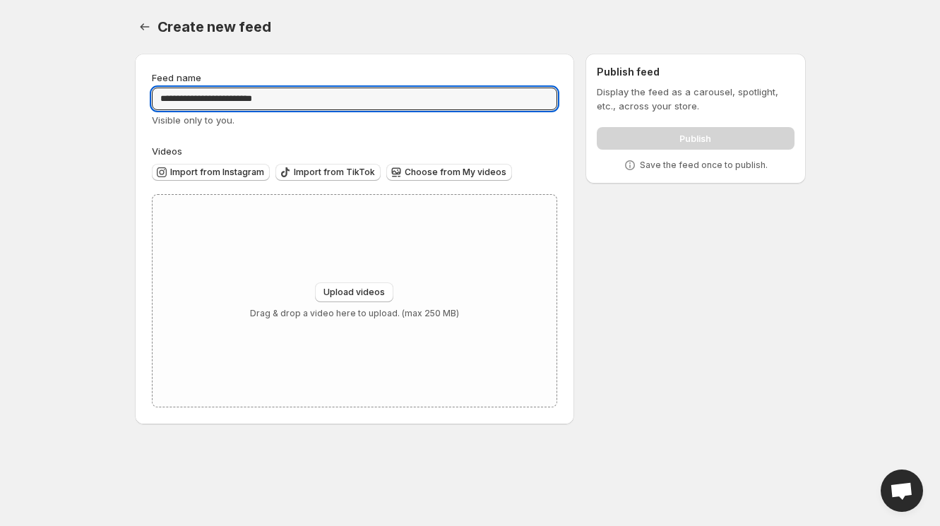
type input "**********"
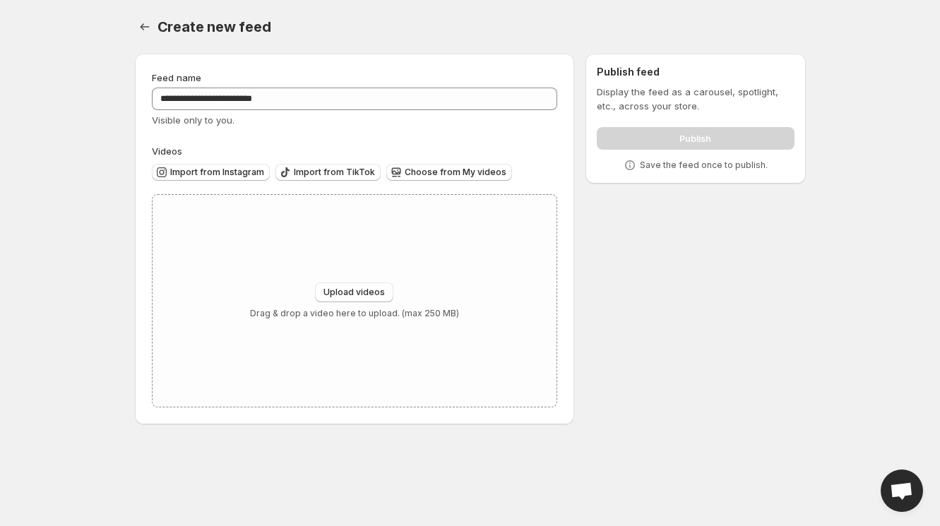
click at [122, 224] on div "**********" at bounding box center [470, 221] width 705 height 442
click at [342, 295] on span "Upload videos" at bounding box center [354, 292] width 61 height 11
type input "**********"
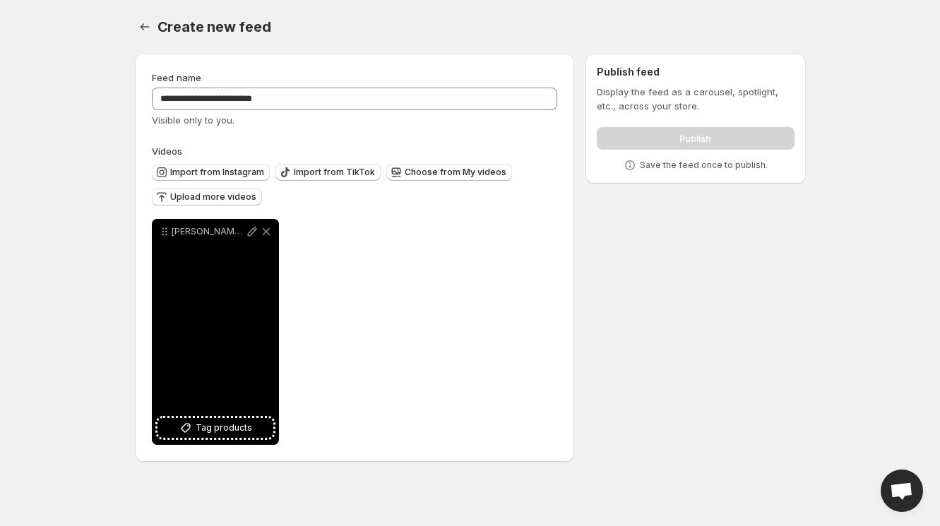
click at [225, 333] on div "[PERSON_NAME][DEMOGRAPHIC_DATA] 7 without subs 3" at bounding box center [215, 332] width 127 height 226
click at [254, 230] on icon at bounding box center [251, 232] width 9 height 9
click at [253, 232] on icon at bounding box center [251, 232] width 9 height 9
click at [229, 435] on span "Tag products" at bounding box center [224, 428] width 57 height 14
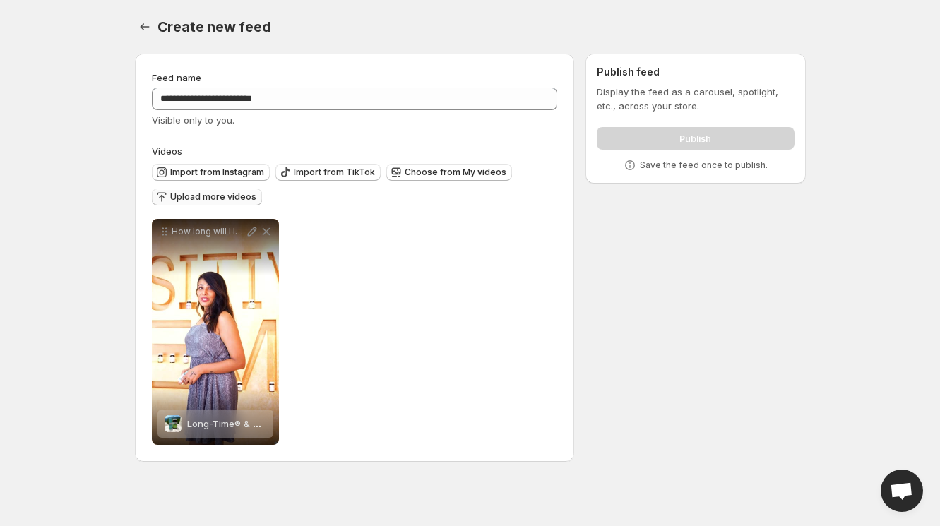
click at [228, 193] on span "Upload more videos" at bounding box center [213, 196] width 86 height 11
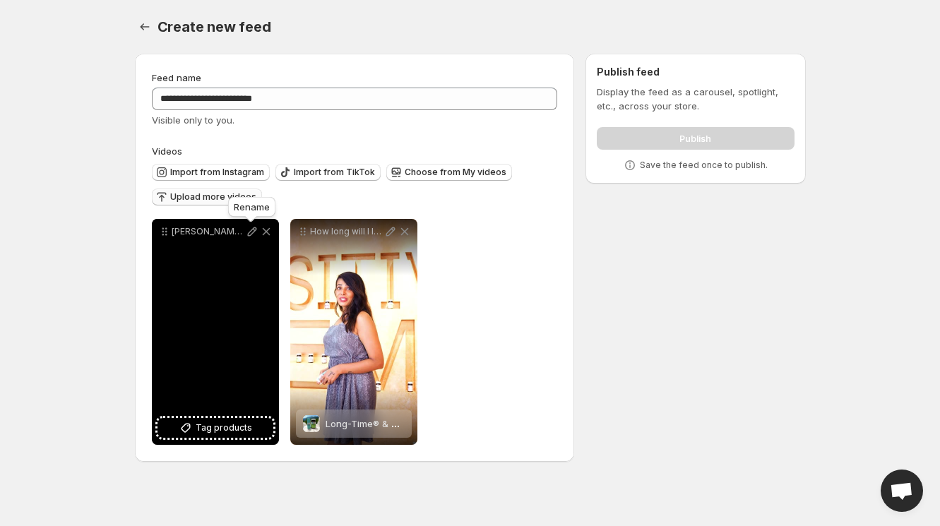
click at [253, 230] on icon at bounding box center [251, 232] width 9 height 9
click at [223, 433] on span "Tag products" at bounding box center [224, 428] width 57 height 14
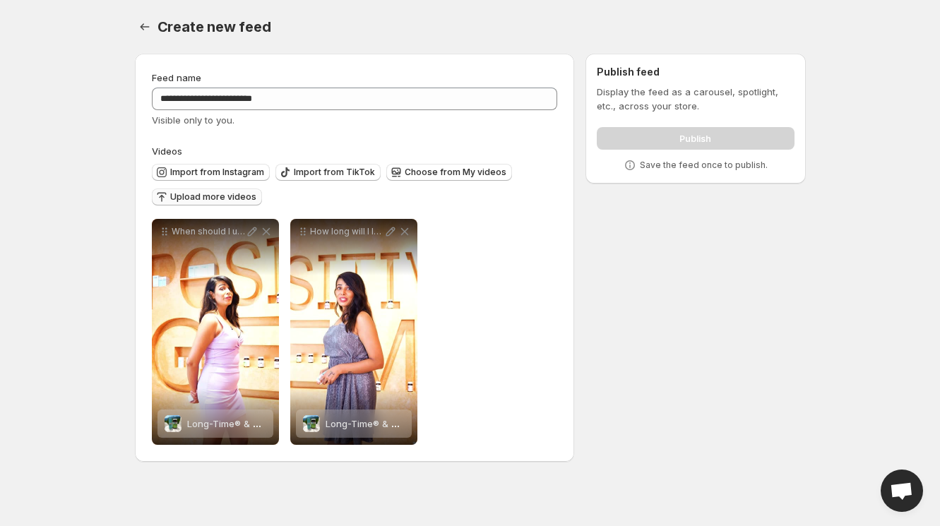
click at [230, 197] on span "Upload more videos" at bounding box center [213, 196] width 86 height 11
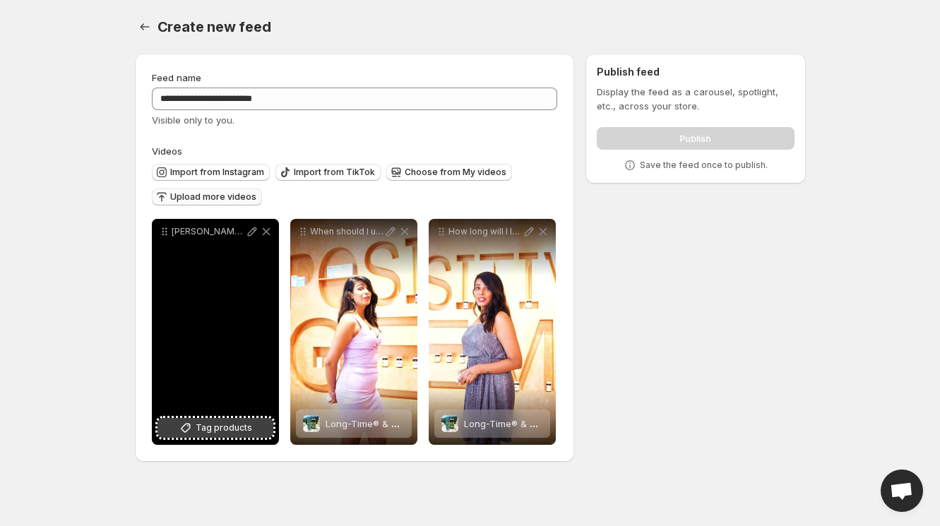
click at [220, 434] on span "Tag products" at bounding box center [224, 428] width 57 height 14
click at [249, 233] on icon at bounding box center [252, 232] width 14 height 14
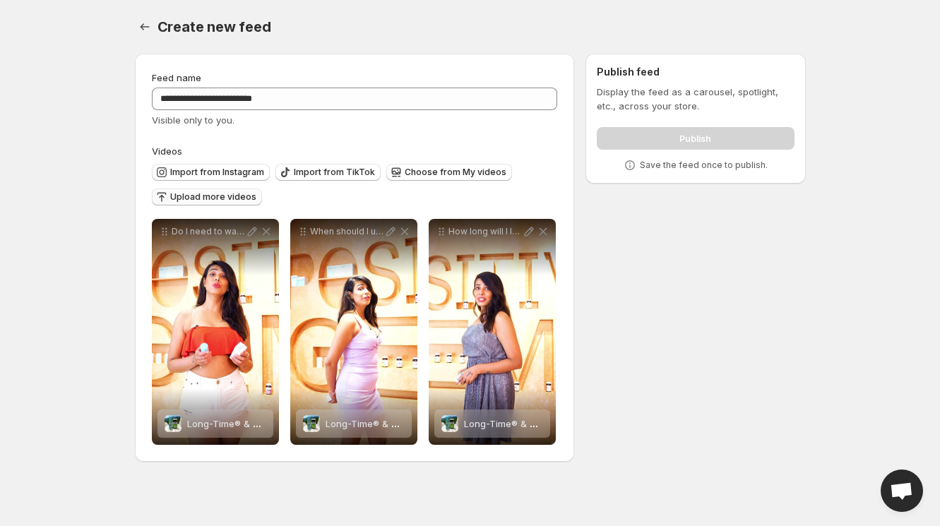
click at [210, 196] on span "Upload more videos" at bounding box center [213, 196] width 86 height 11
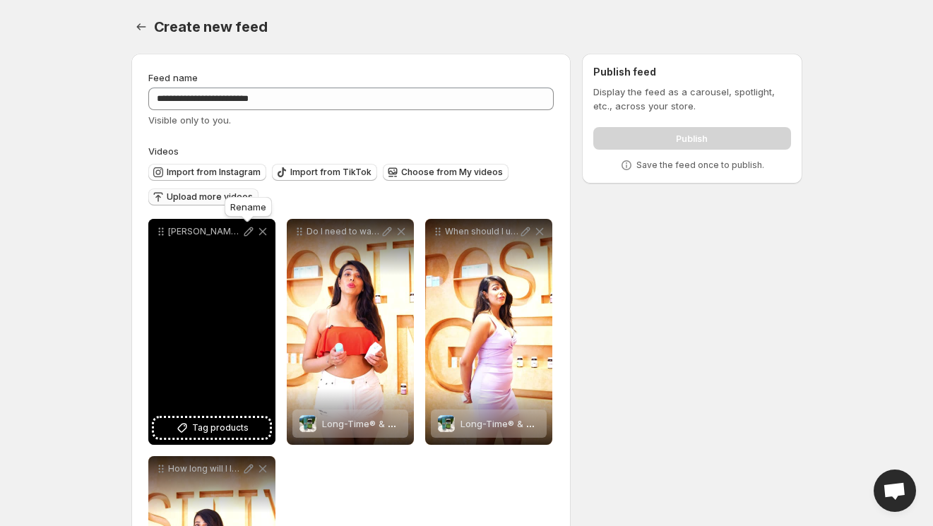
click at [249, 236] on icon at bounding box center [249, 232] width 14 height 14
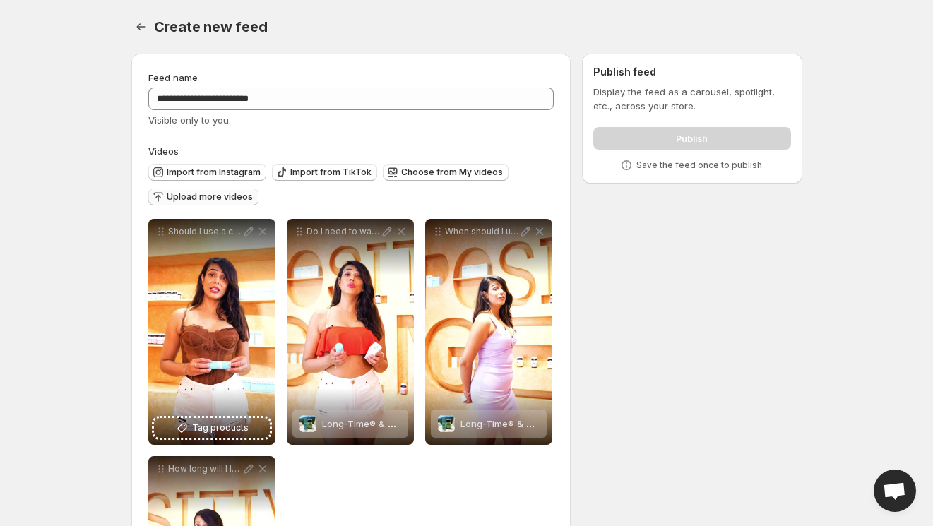
click at [209, 199] on span "Upload more videos" at bounding box center [210, 196] width 86 height 11
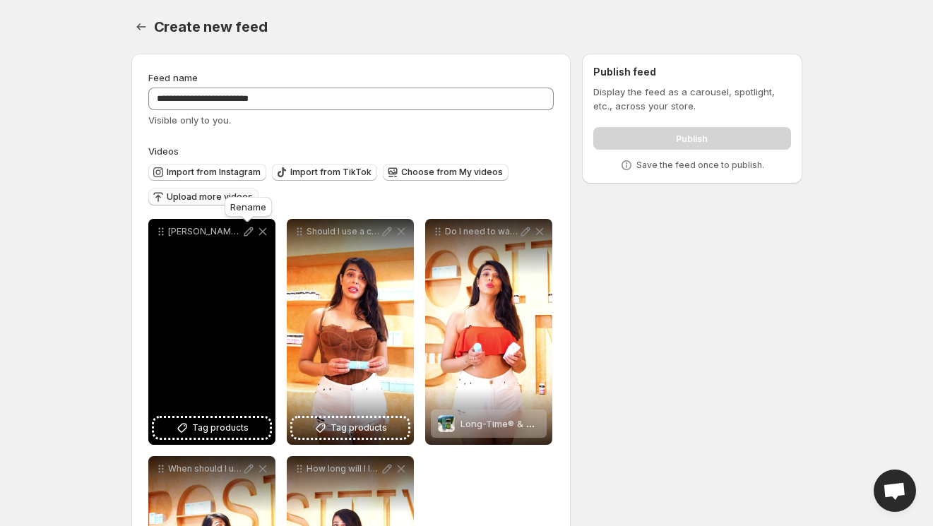
click at [246, 235] on icon at bounding box center [248, 232] width 9 height 9
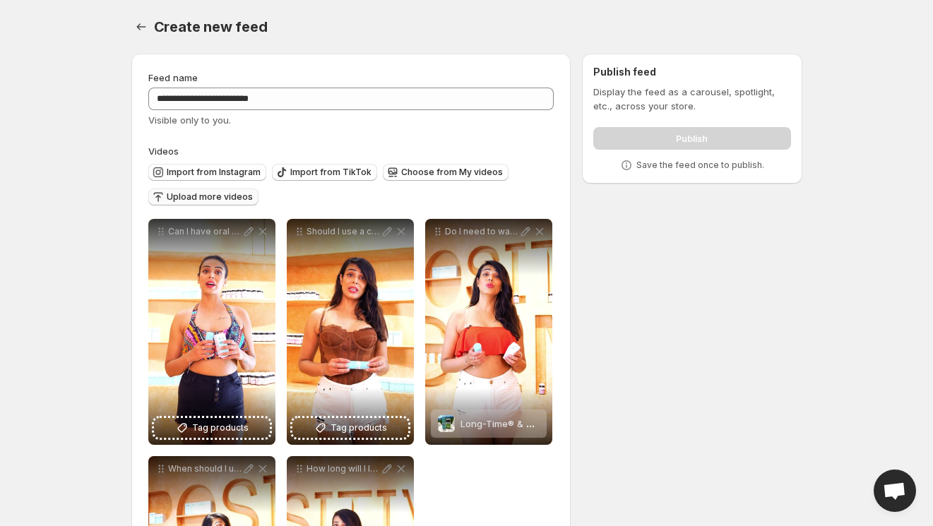
click at [214, 199] on span "Upload more videos" at bounding box center [210, 196] width 86 height 11
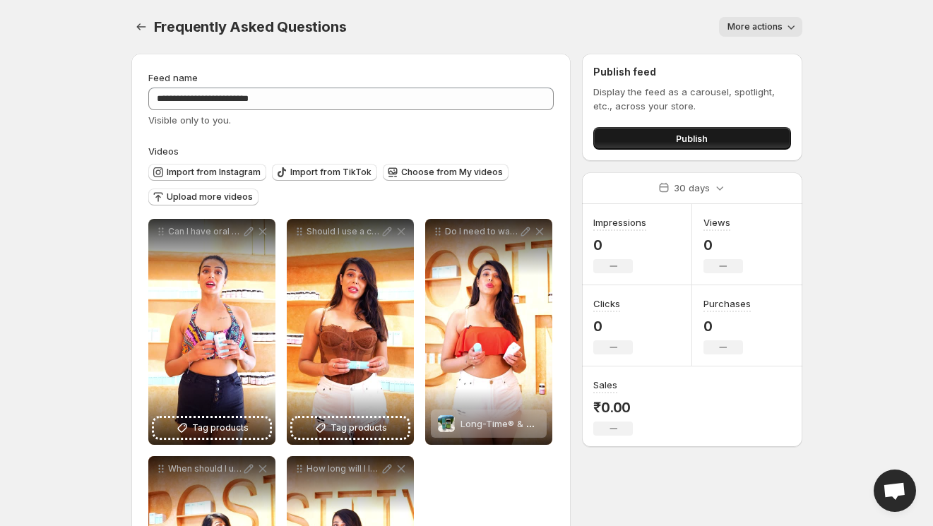
click at [644, 136] on button "Publish" at bounding box center [691, 138] width 197 height 23
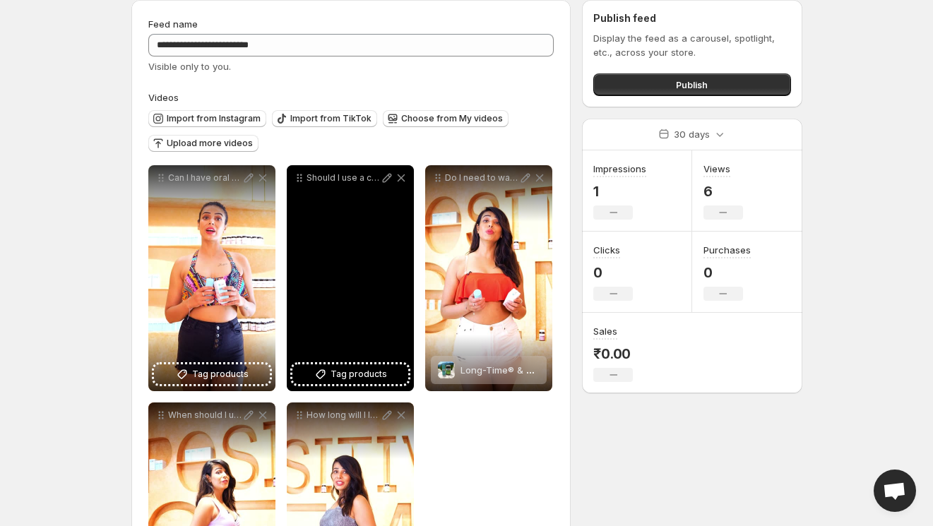
scroll to position [37, 0]
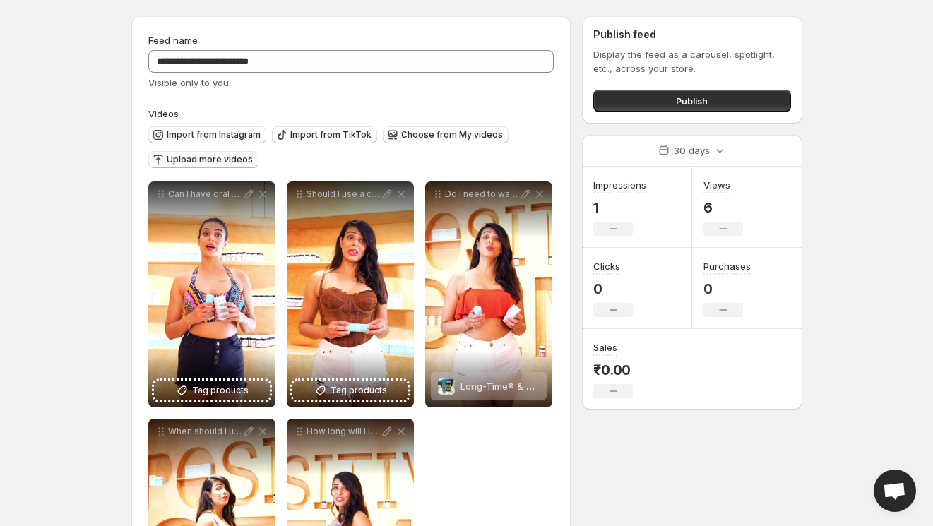
click at [193, 160] on span "Upload more videos" at bounding box center [210, 159] width 86 height 11
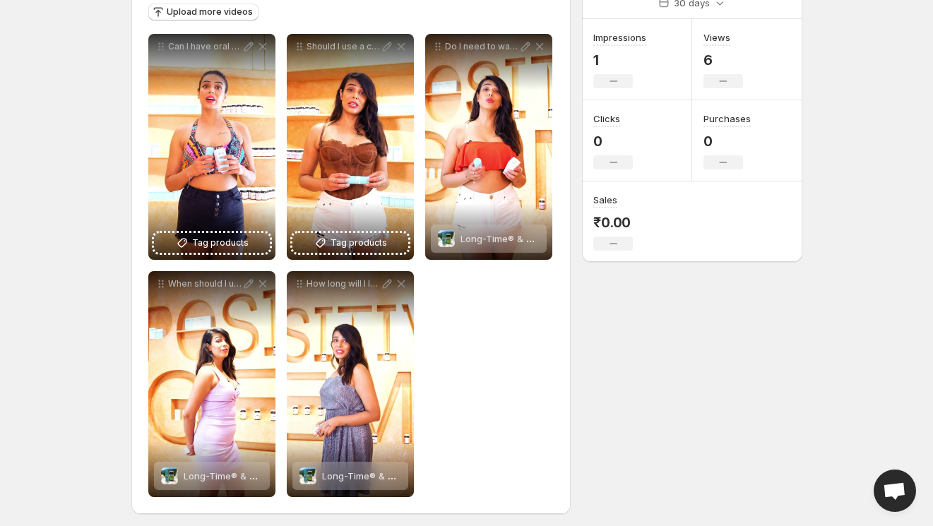
scroll to position [190, 0]
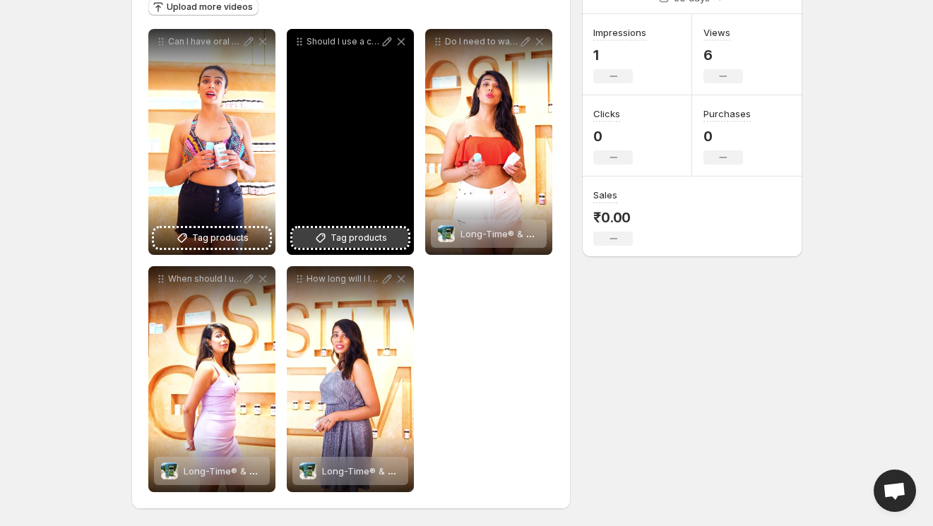
click at [341, 235] on span "Tag products" at bounding box center [359, 238] width 57 height 14
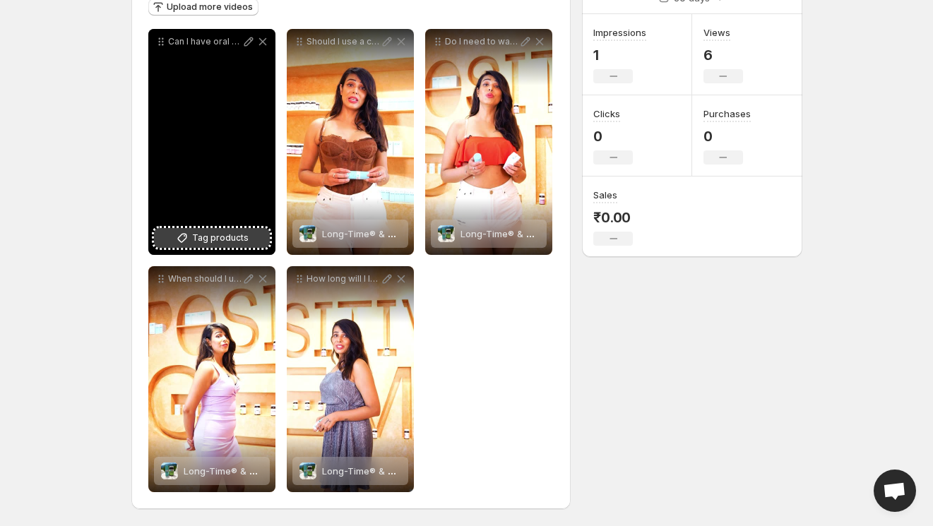
click at [228, 237] on span "Tag products" at bounding box center [220, 238] width 57 height 14
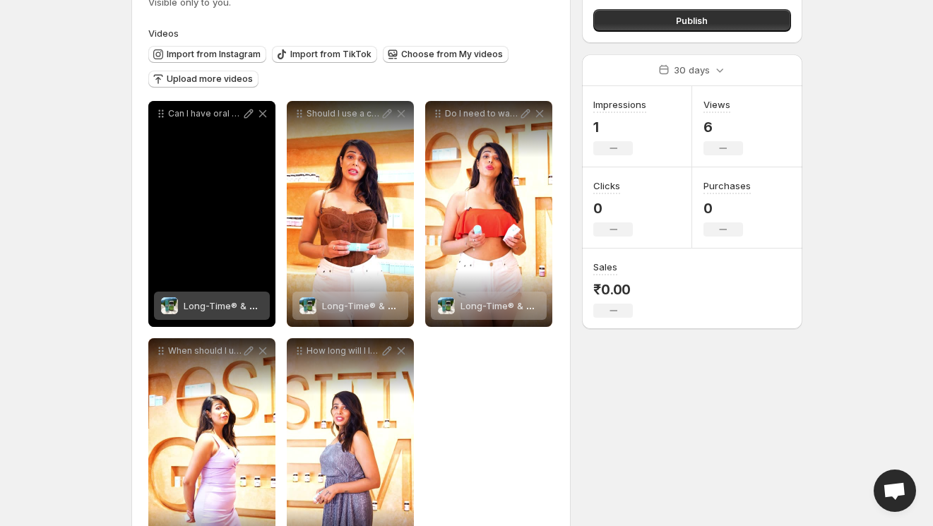
scroll to position [117, 0]
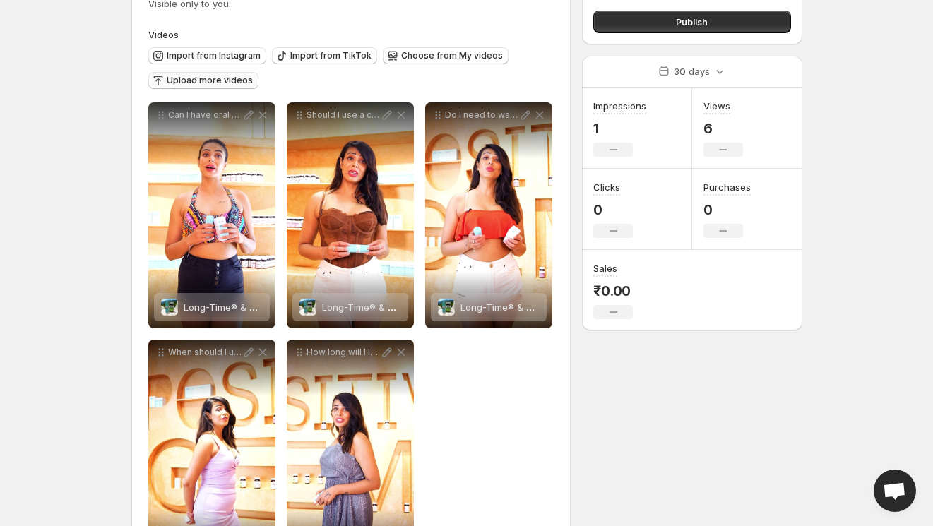
click at [198, 86] on button "Upload more videos" at bounding box center [203, 80] width 110 height 17
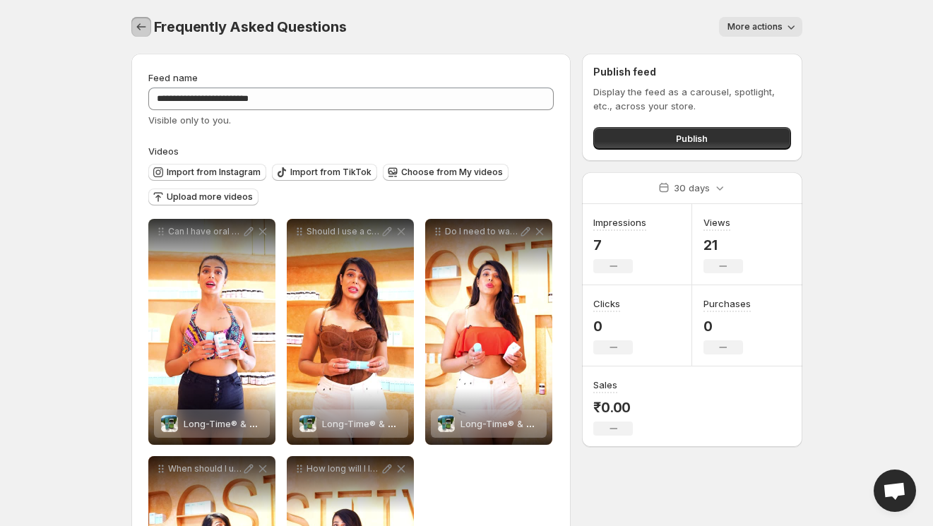
click at [145, 25] on icon "Settings" at bounding box center [141, 27] width 14 height 14
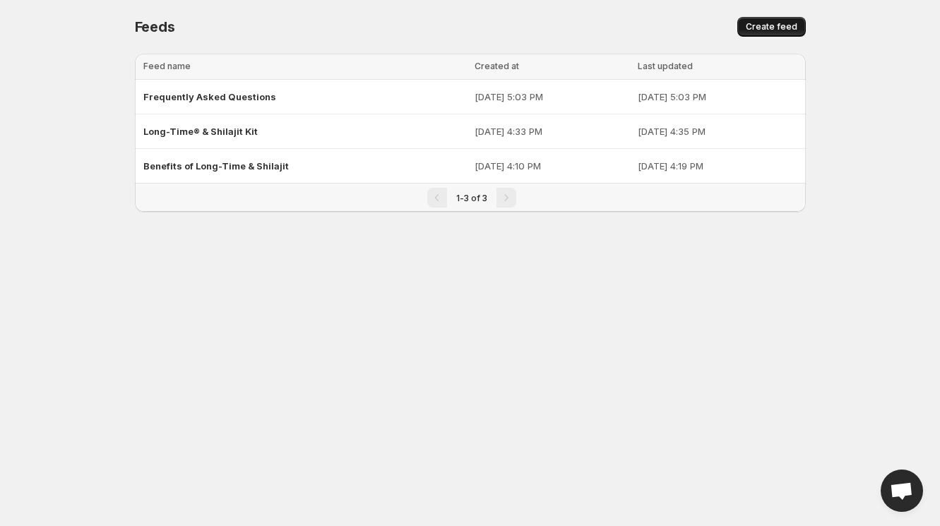
click at [776, 23] on span "Create feed" at bounding box center [772, 26] width 52 height 11
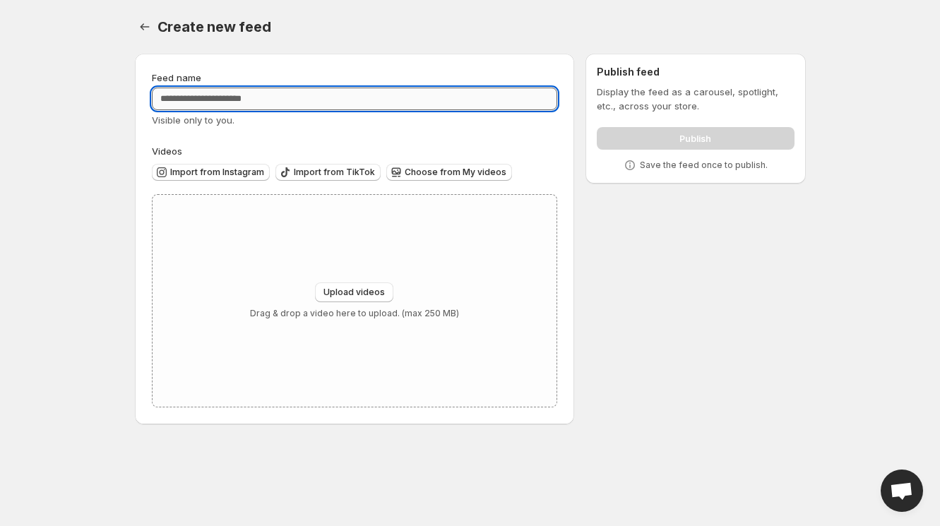
click at [229, 102] on input "Feed name" at bounding box center [355, 99] width 406 height 23
paste input "**********"
click at [163, 99] on input "**********" at bounding box center [355, 99] width 406 height 23
click at [210, 99] on input "**********" at bounding box center [355, 99] width 406 height 23
type input "**********"
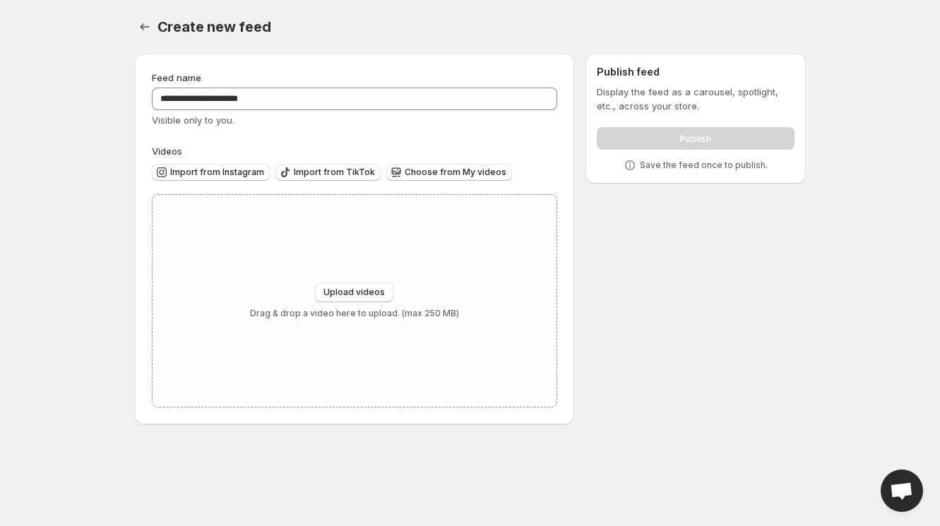
click at [102, 98] on body "**********" at bounding box center [470, 263] width 940 height 526
click at [341, 295] on span "Upload videos" at bounding box center [354, 292] width 61 height 11
type input "**********"
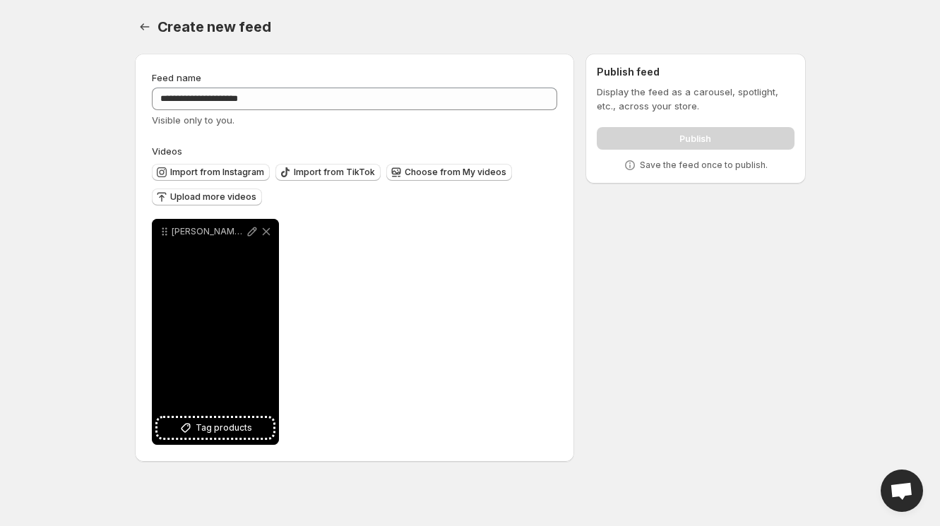
click at [215, 323] on div "[PERSON_NAME][DEMOGRAPHIC_DATA] 11 without subs 3" at bounding box center [215, 332] width 127 height 226
click at [213, 362] on div "[PERSON_NAME][DEMOGRAPHIC_DATA] 11 without subs 3" at bounding box center [215, 332] width 127 height 226
click at [222, 434] on span "Tag products" at bounding box center [224, 428] width 57 height 14
click at [252, 234] on icon at bounding box center [251, 232] width 9 height 9
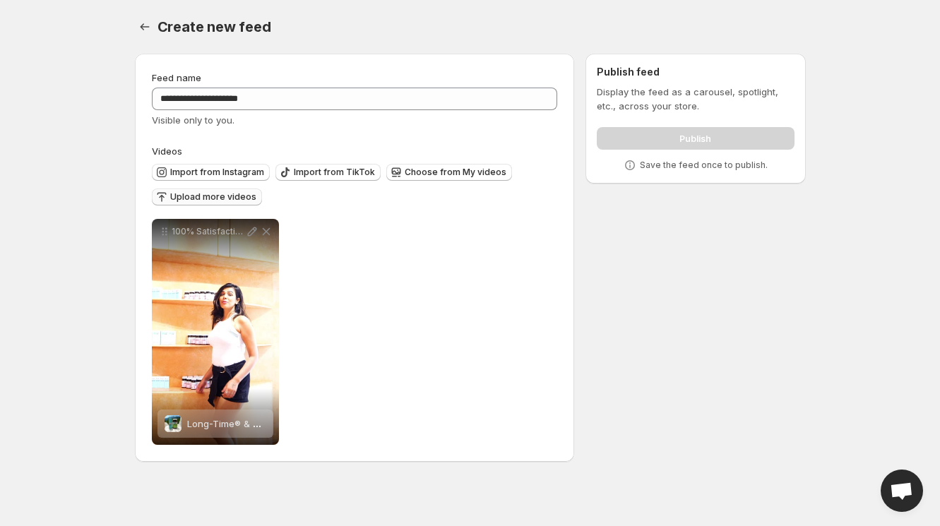
click at [229, 201] on span "Upload more videos" at bounding box center [213, 196] width 86 height 11
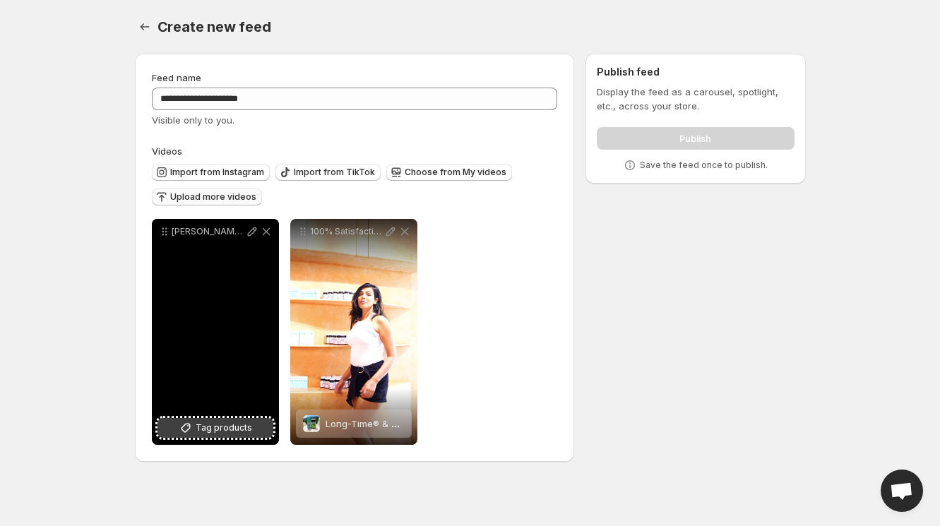
click at [211, 433] on span "Tag products" at bounding box center [224, 428] width 57 height 14
click at [249, 232] on icon at bounding box center [251, 232] width 9 height 9
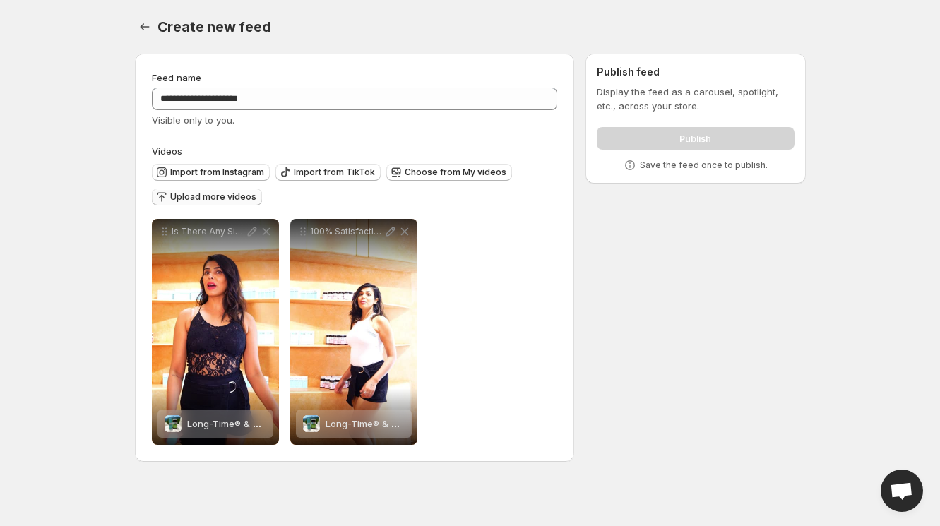
click at [230, 199] on span "Upload more videos" at bounding box center [213, 196] width 86 height 11
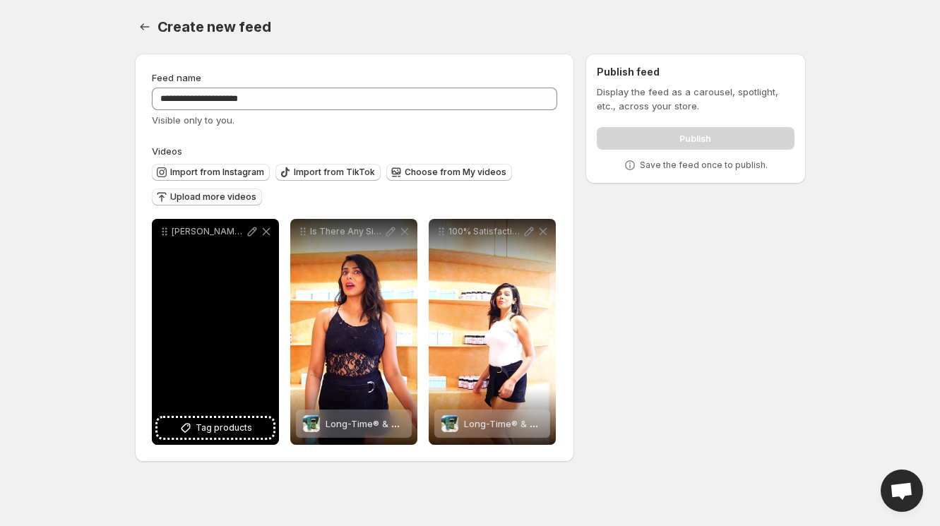
click at [203, 439] on div "[PERSON_NAME] Script 14 Without subs 3" at bounding box center [215, 332] width 127 height 226
click at [212, 430] on span "Tag products" at bounding box center [224, 428] width 57 height 14
click at [250, 233] on icon at bounding box center [252, 232] width 14 height 14
click at [246, 231] on icon at bounding box center [252, 232] width 14 height 14
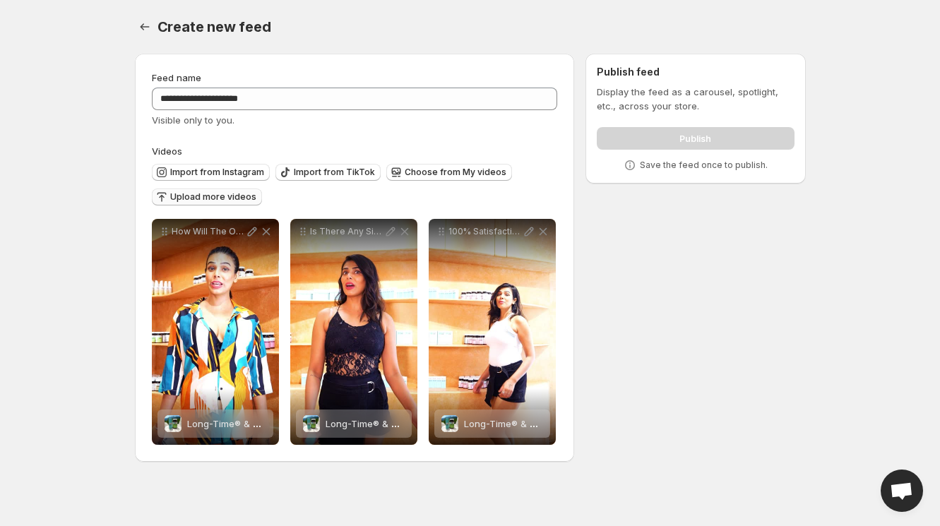
click at [217, 191] on button "Upload more videos" at bounding box center [207, 197] width 110 height 17
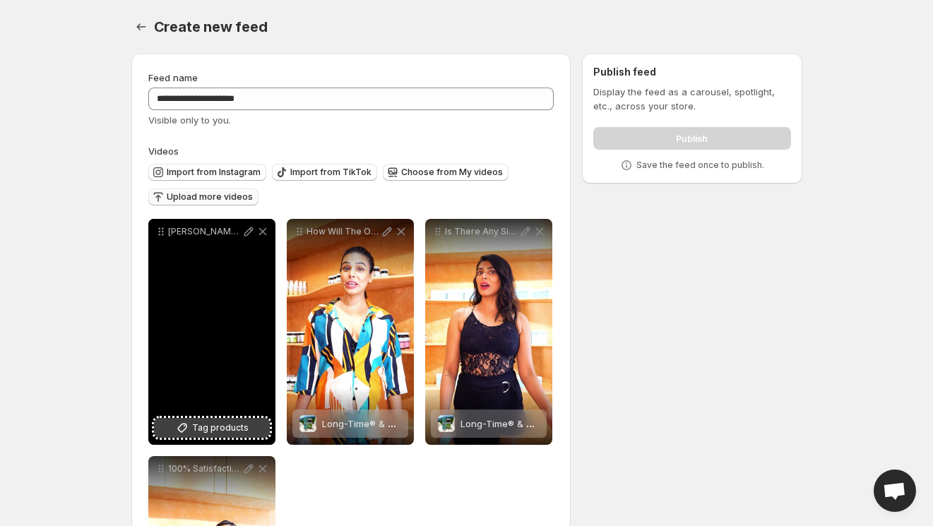
click at [220, 427] on span "Tag products" at bounding box center [220, 428] width 57 height 14
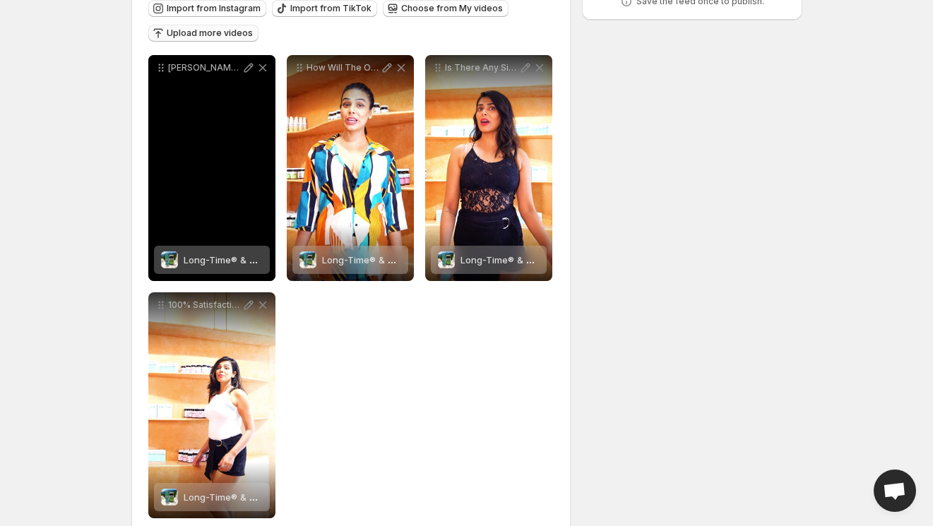
scroll to position [190, 0]
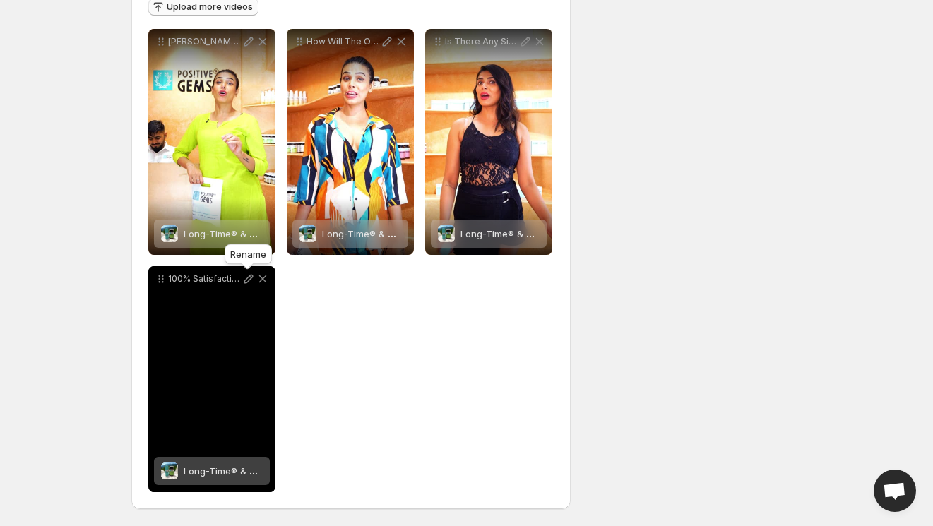
click at [248, 279] on icon at bounding box center [249, 279] width 14 height 14
click at [249, 280] on icon at bounding box center [248, 279] width 9 height 9
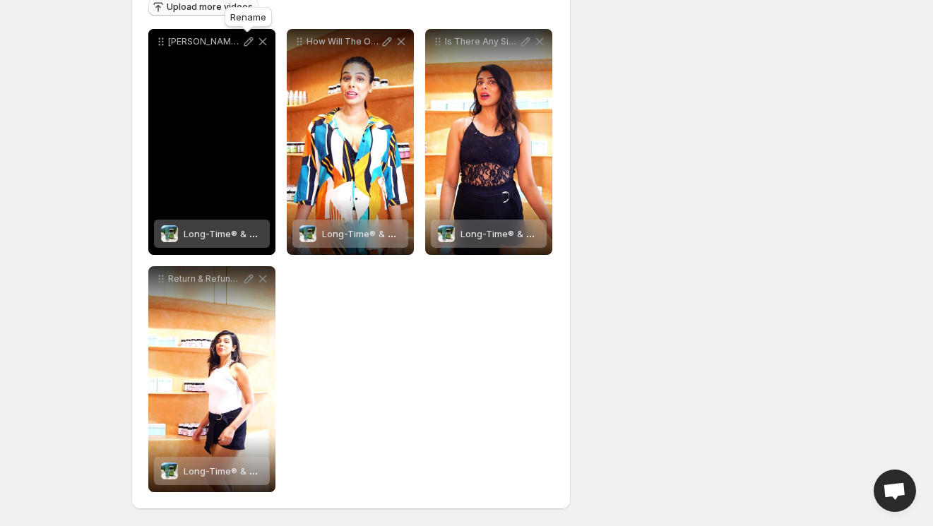
click at [247, 42] on icon at bounding box center [249, 42] width 14 height 14
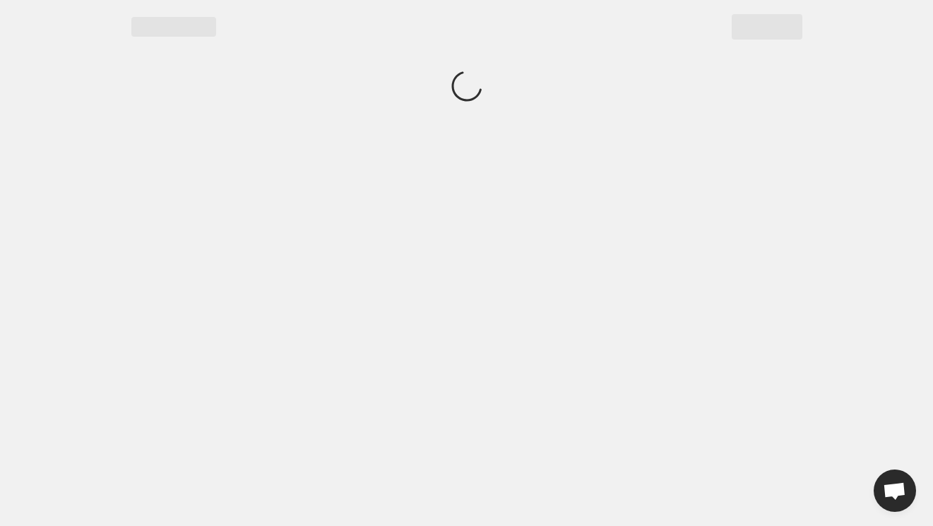
scroll to position [0, 0]
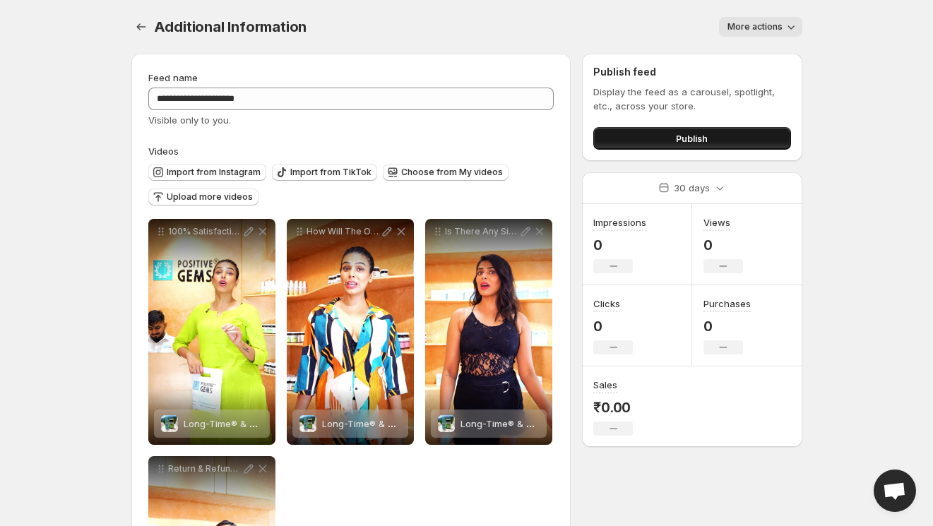
click at [697, 138] on span "Publish" at bounding box center [692, 138] width 32 height 14
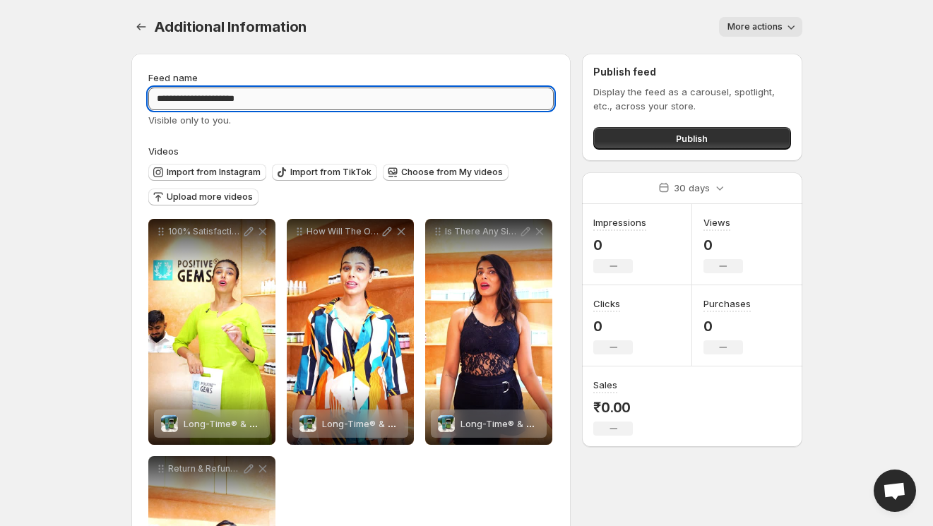
click at [261, 102] on input "**********" at bounding box center [351, 99] width 406 height 23
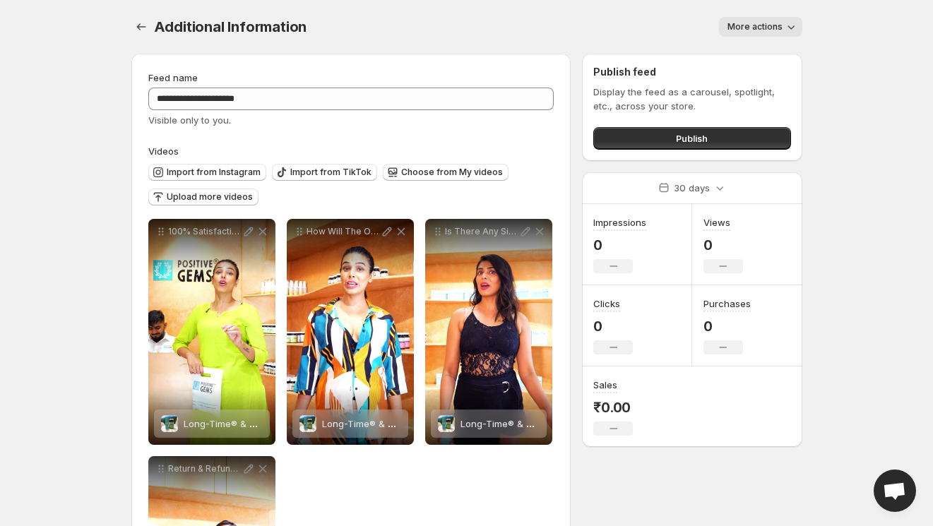
click at [119, 58] on div "**********" at bounding box center [466, 358] width 705 height 716
click at [150, 13] on div "Additional Information. This page is ready Additional Information More actions …" at bounding box center [466, 27] width 671 height 54
click at [137, 32] on icon "Settings" at bounding box center [141, 27] width 14 height 14
